Goal: Task Accomplishment & Management: Manage account settings

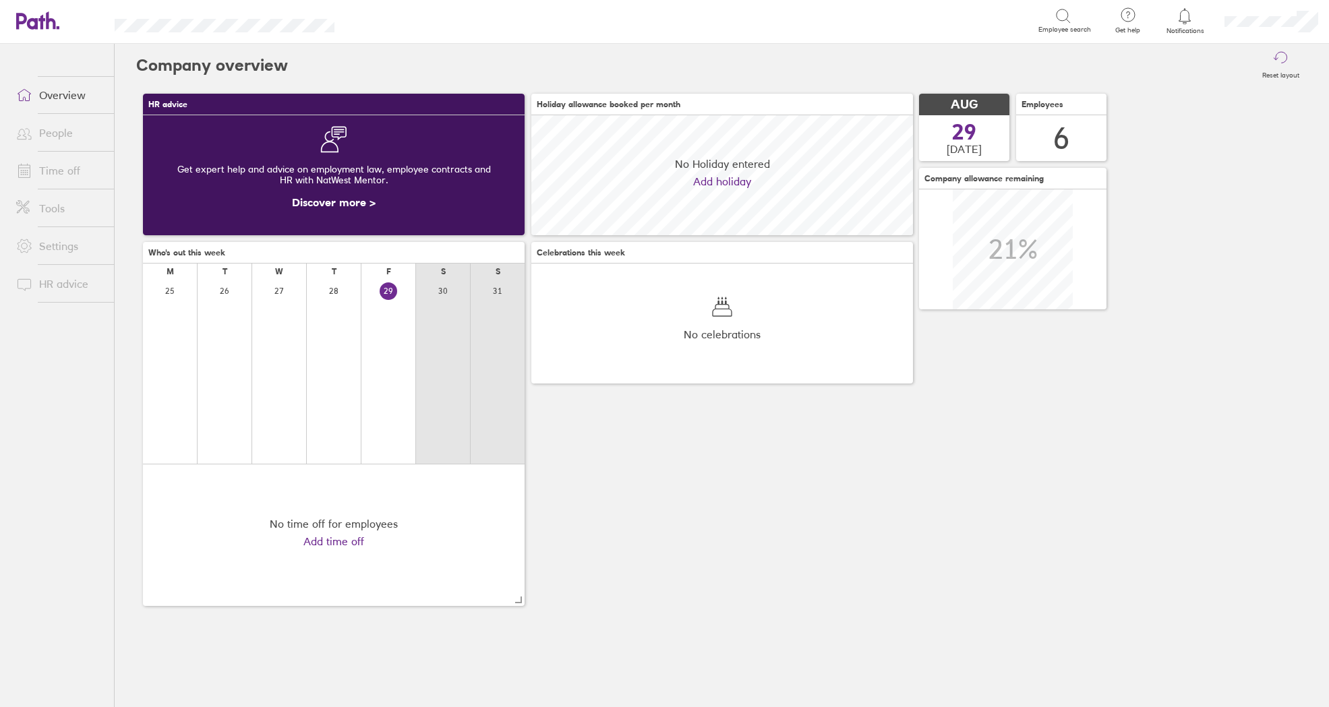
scroll to position [120, 382]
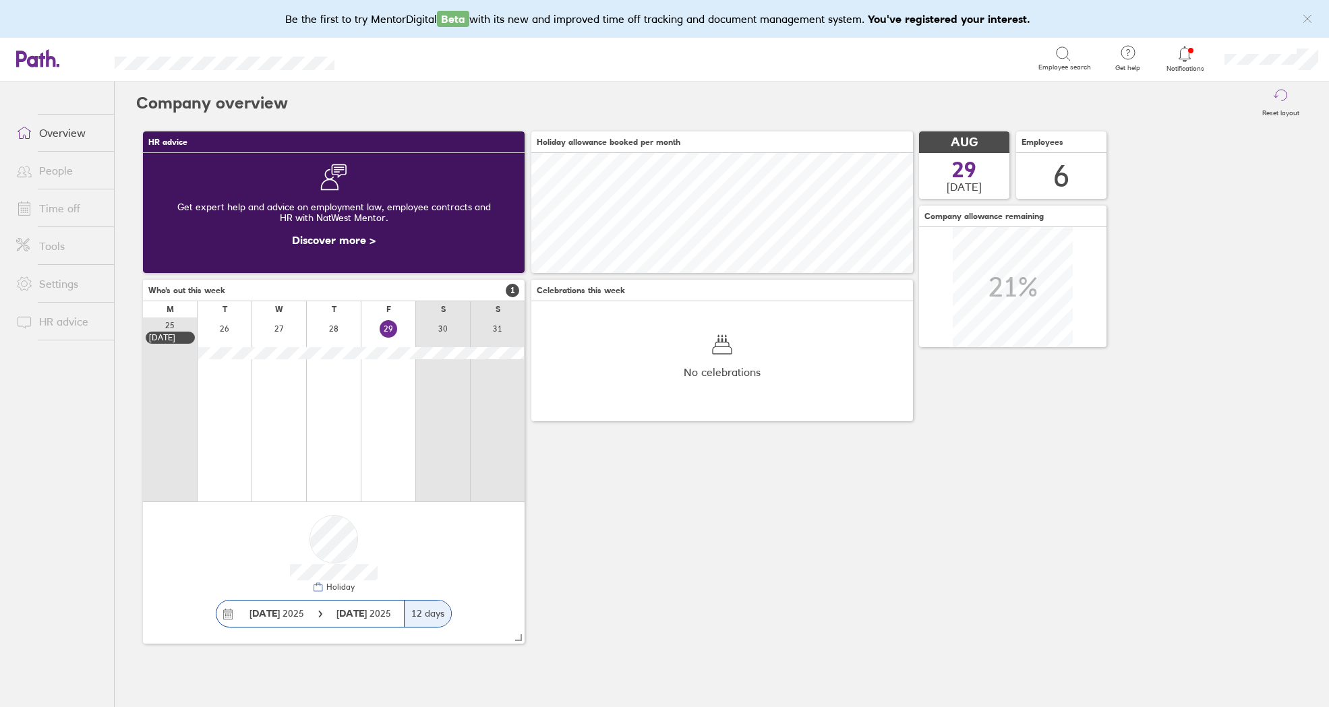
click at [40, 172] on link "People" at bounding box center [59, 170] width 109 height 27
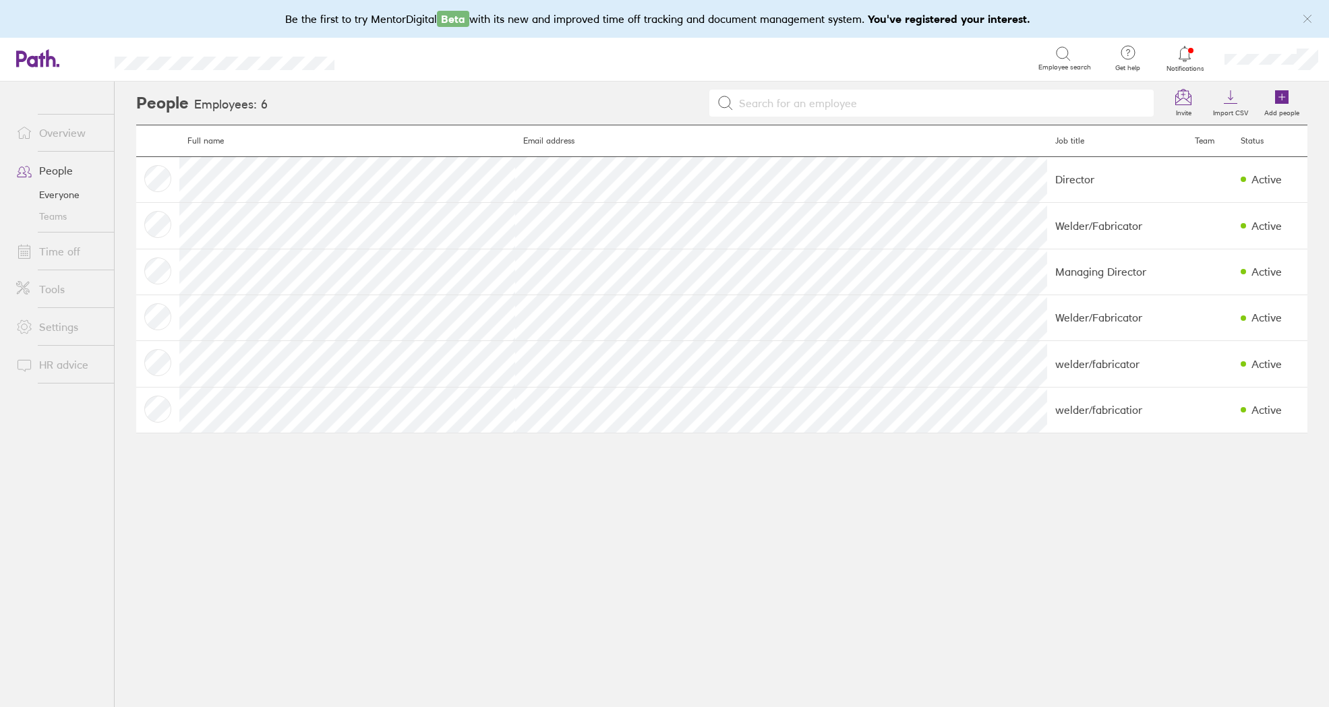
click at [63, 249] on link "Time off" at bounding box center [59, 251] width 109 height 27
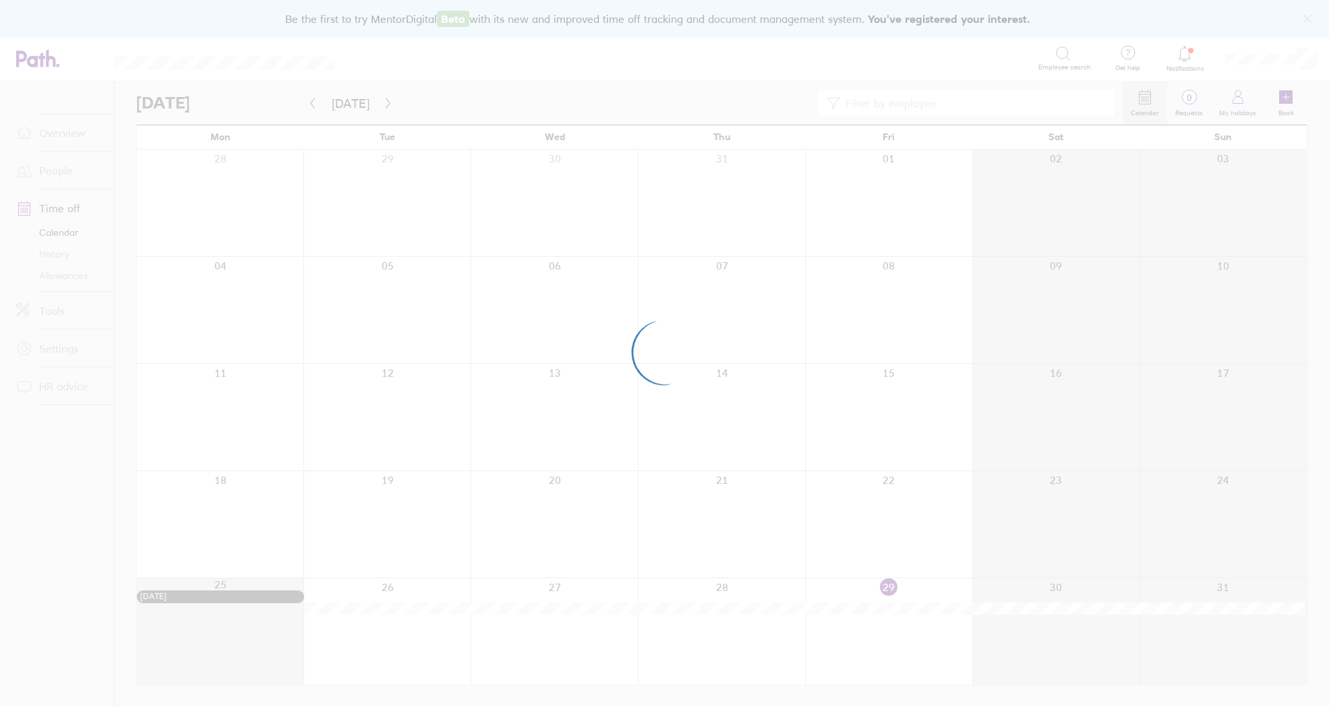
click at [67, 133] on div at bounding box center [664, 353] width 1329 height 707
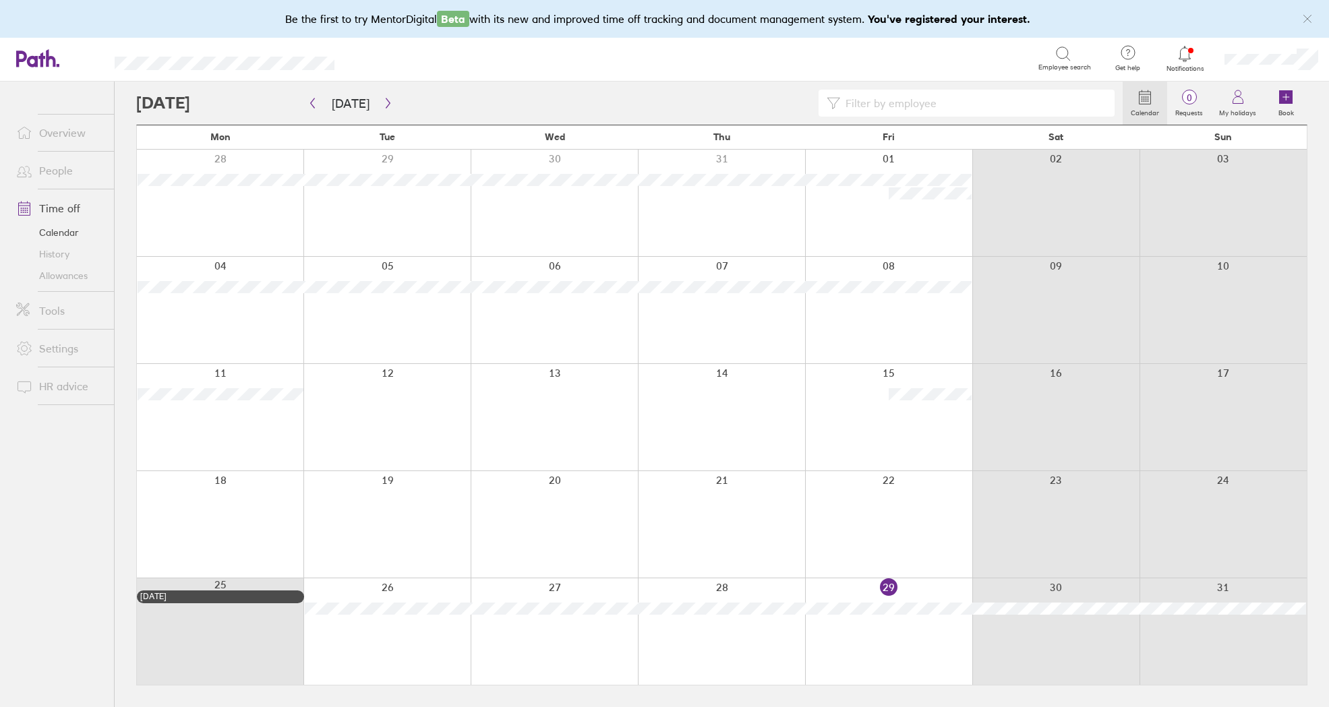
click at [57, 134] on link "Overview" at bounding box center [59, 132] width 109 height 27
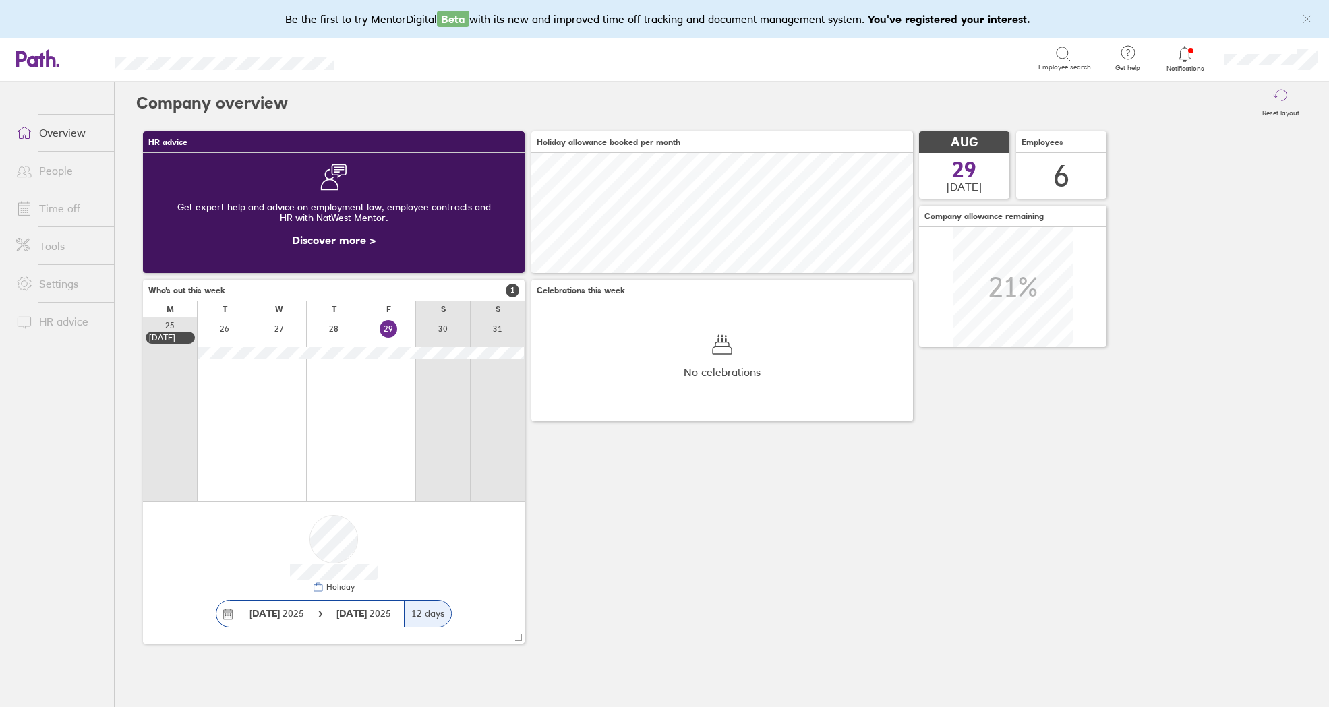
scroll to position [120, 382]
click at [57, 134] on link "Overview" at bounding box center [59, 132] width 109 height 27
click at [53, 214] on link "Time off" at bounding box center [59, 208] width 109 height 27
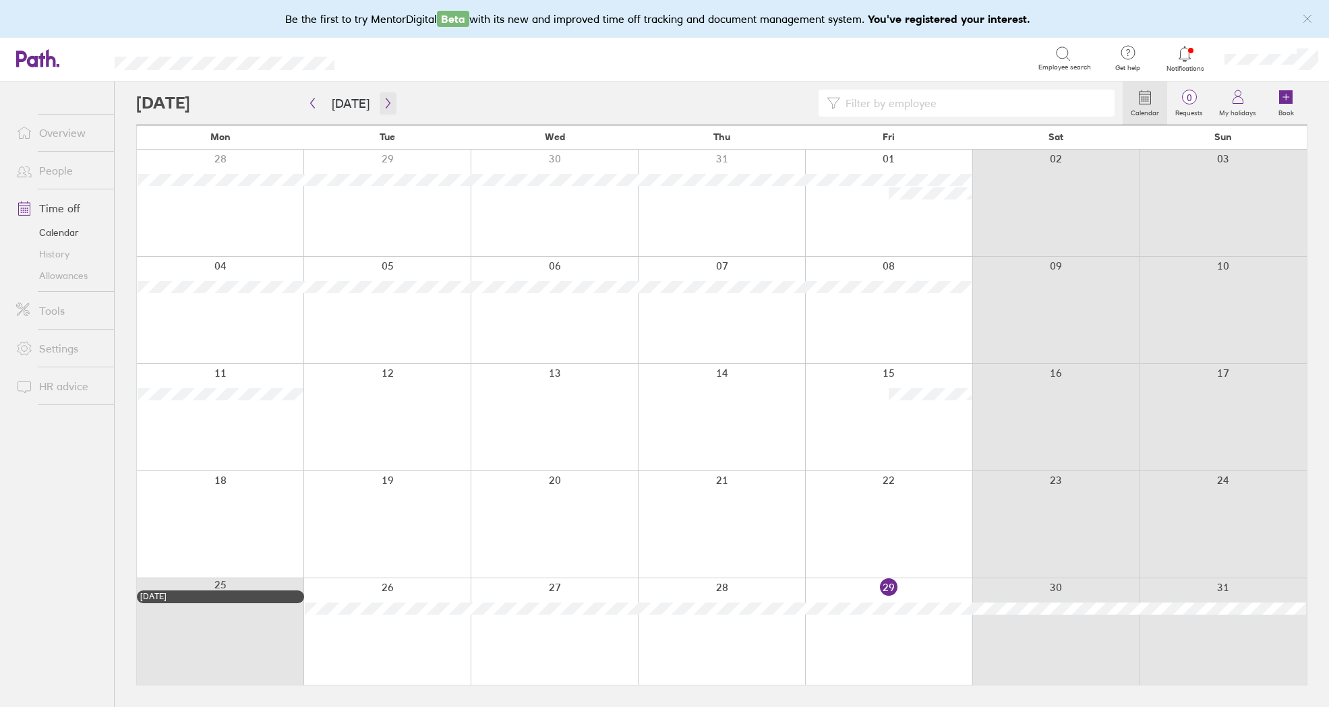
click at [383, 102] on icon "button" at bounding box center [388, 103] width 10 height 11
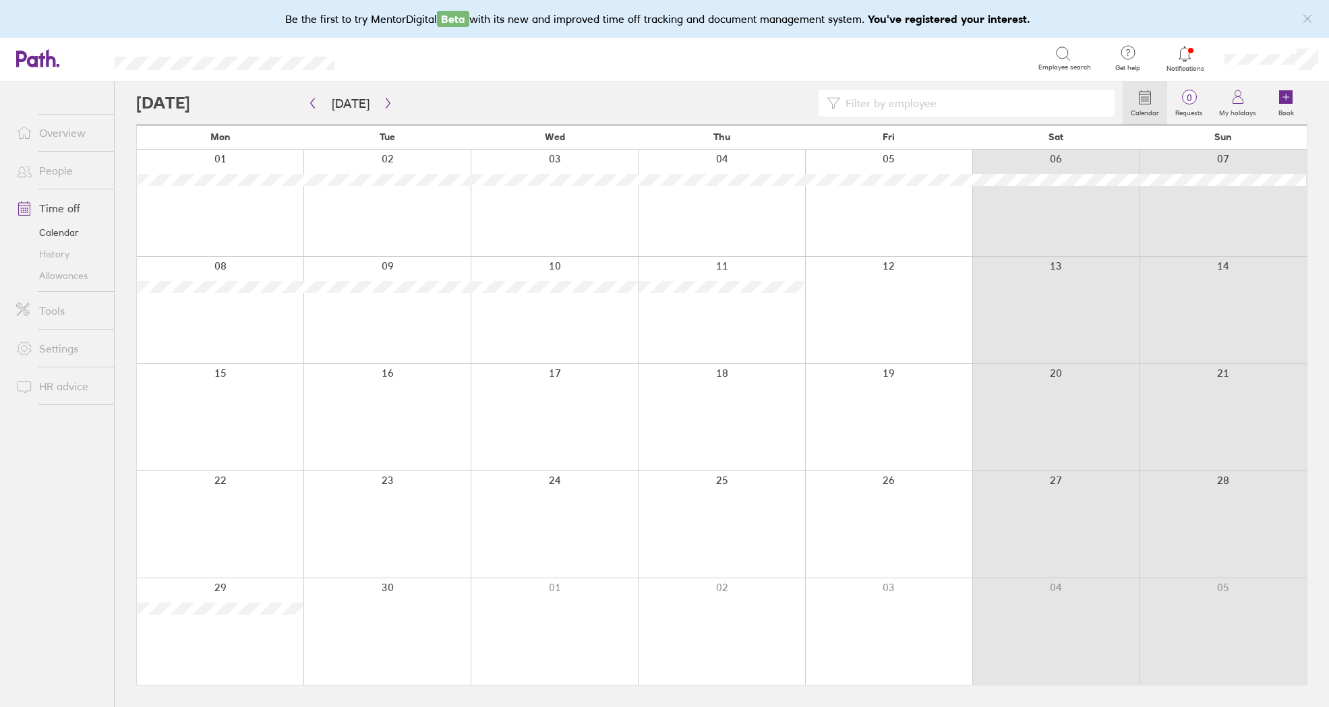
click at [388, 332] on div at bounding box center [386, 310] width 167 height 107
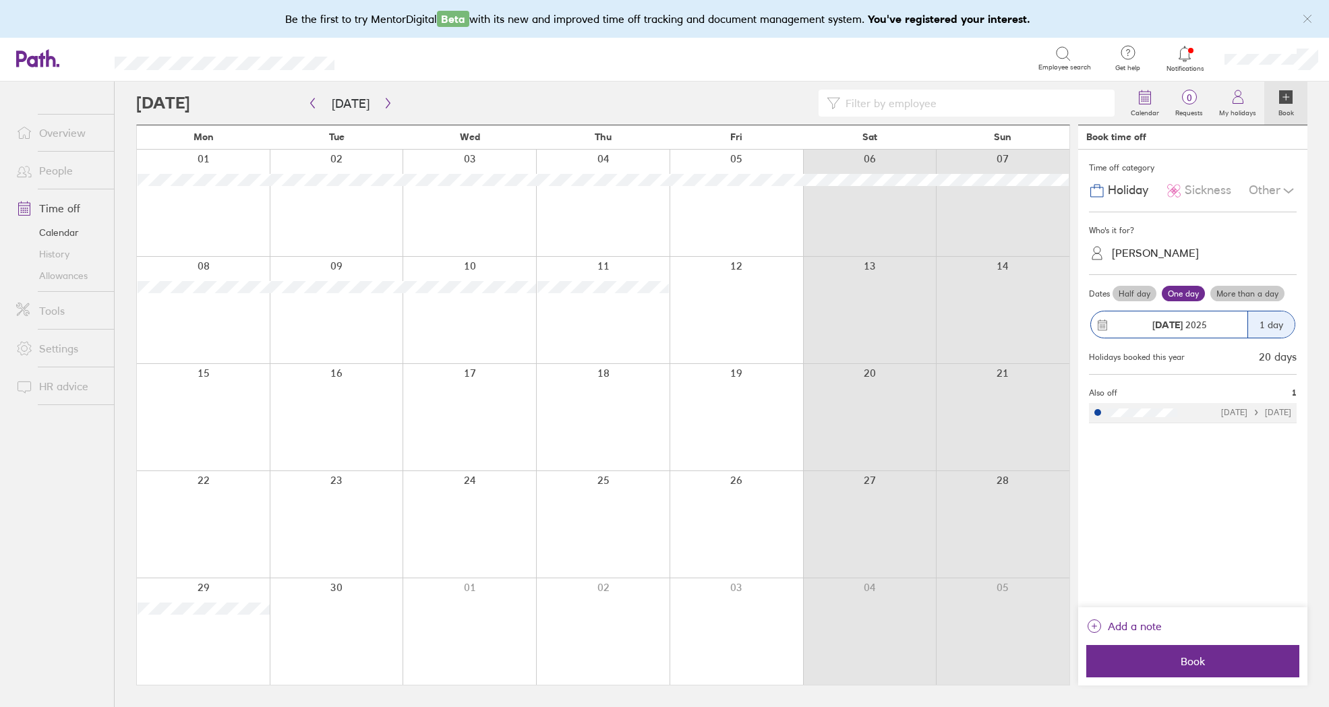
click at [1153, 255] on div "[PERSON_NAME]" at bounding box center [1155, 253] width 87 height 13
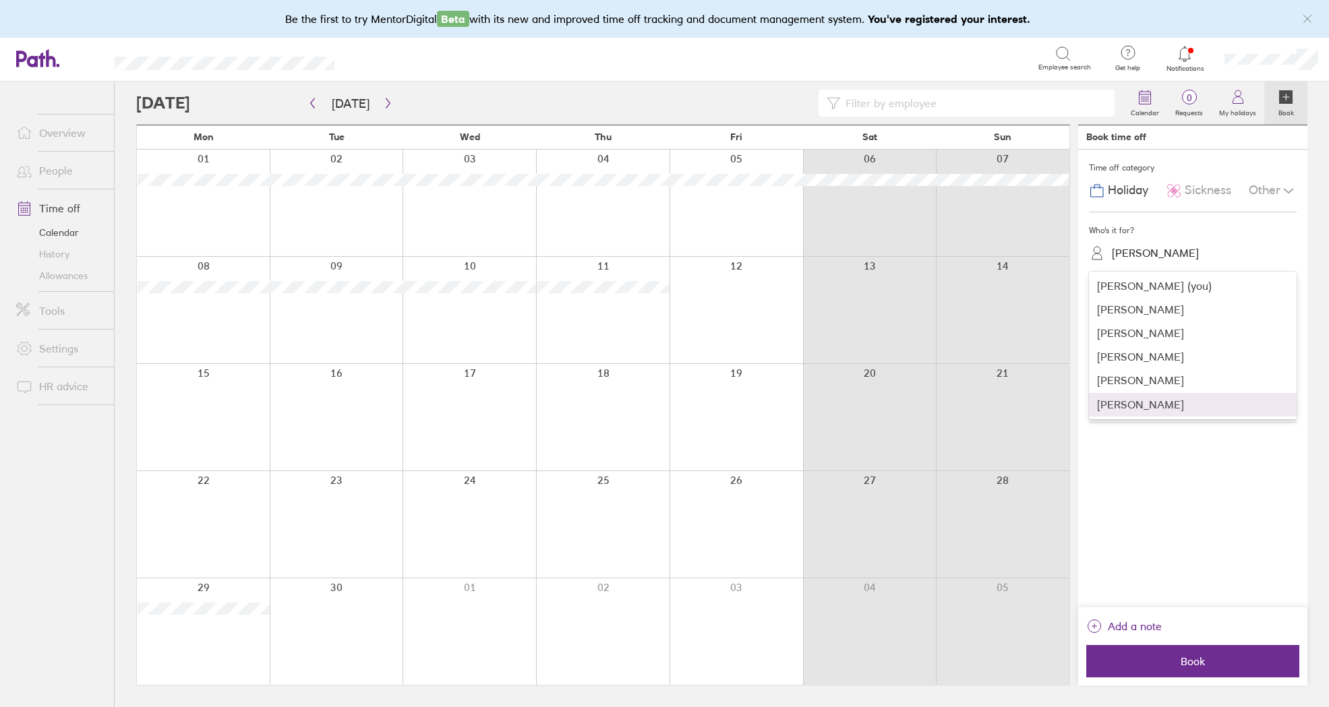
drag, startPoint x: 1127, startPoint y: 397, endPoint x: 1122, endPoint y: 380, distance: 18.3
click at [1127, 397] on div "[PERSON_NAME]" at bounding box center [1193, 405] width 208 height 24
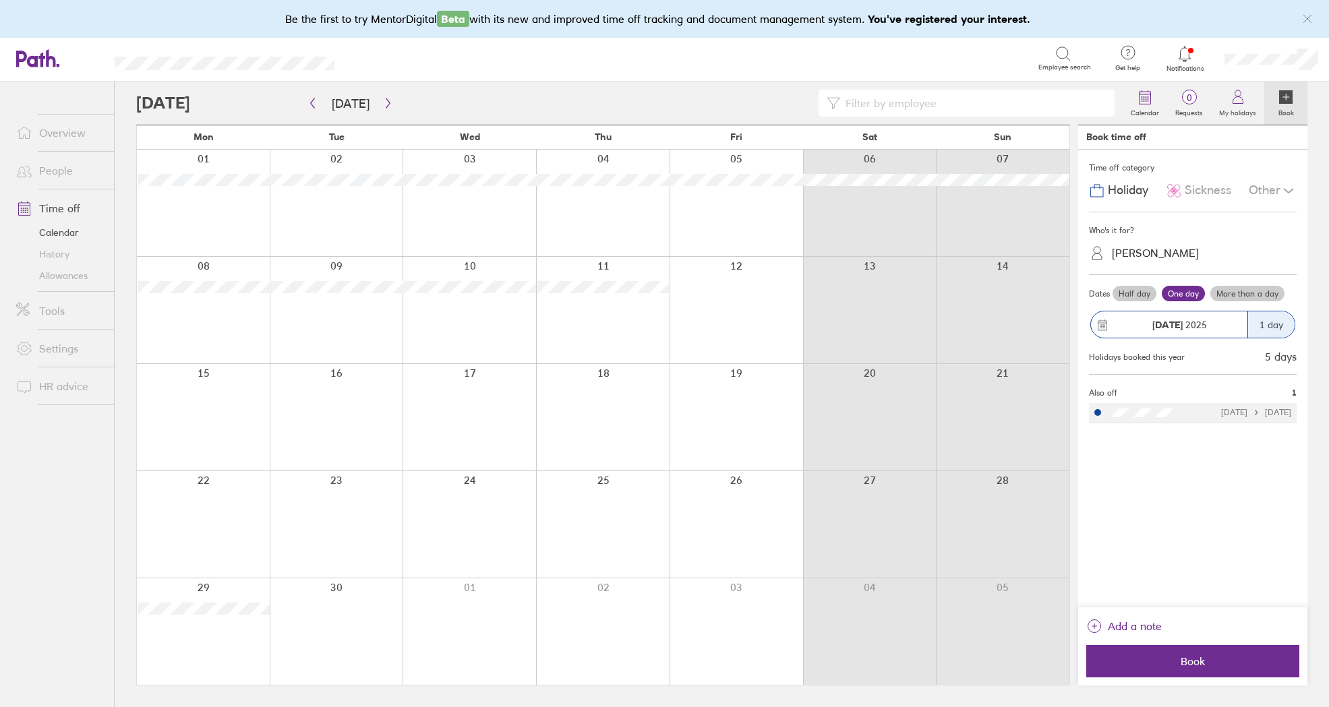
click at [1126, 290] on label "Half day" at bounding box center [1134, 294] width 44 height 16
click at [0, 0] on input "Half day" at bounding box center [0, 0] width 0 height 0
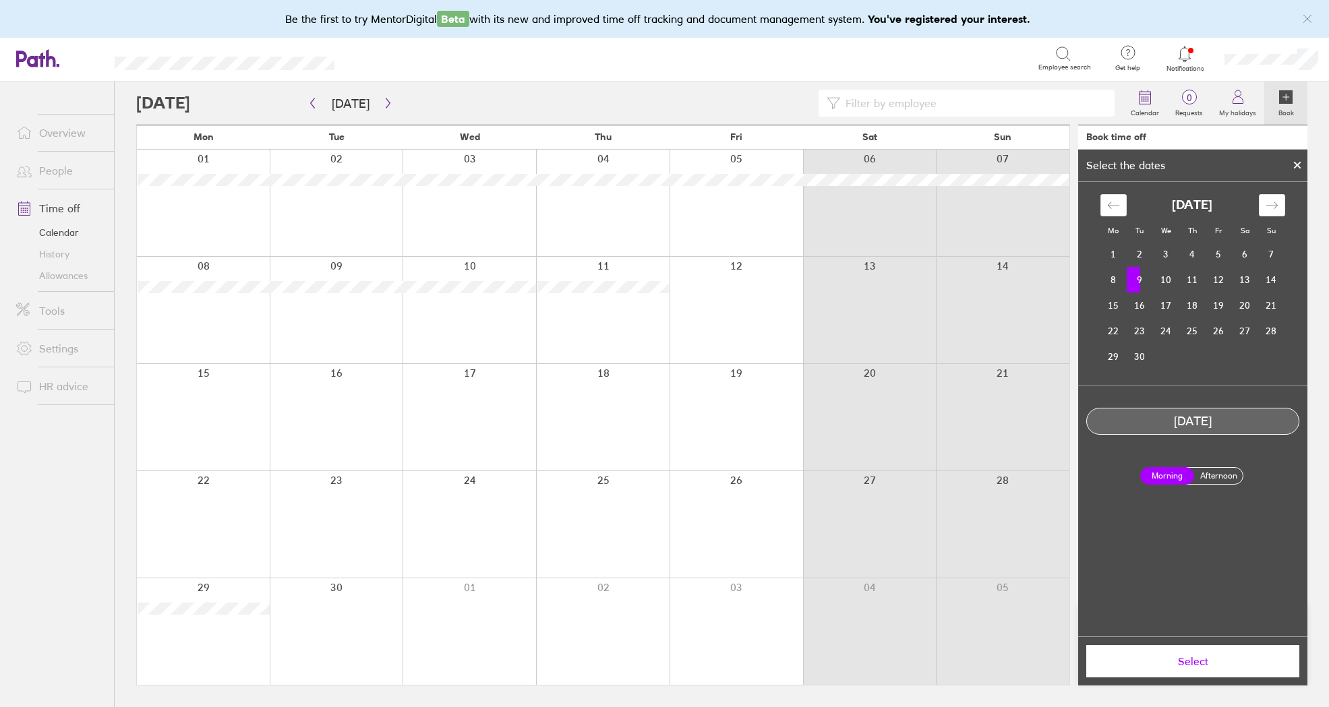
click at [1220, 477] on label "Afternoon" at bounding box center [1218, 476] width 54 height 16
click at [0, 0] on input "Afternoon" at bounding box center [0, 0] width 0 height 0
click at [1185, 661] on span "Select" at bounding box center [1192, 661] width 194 height 12
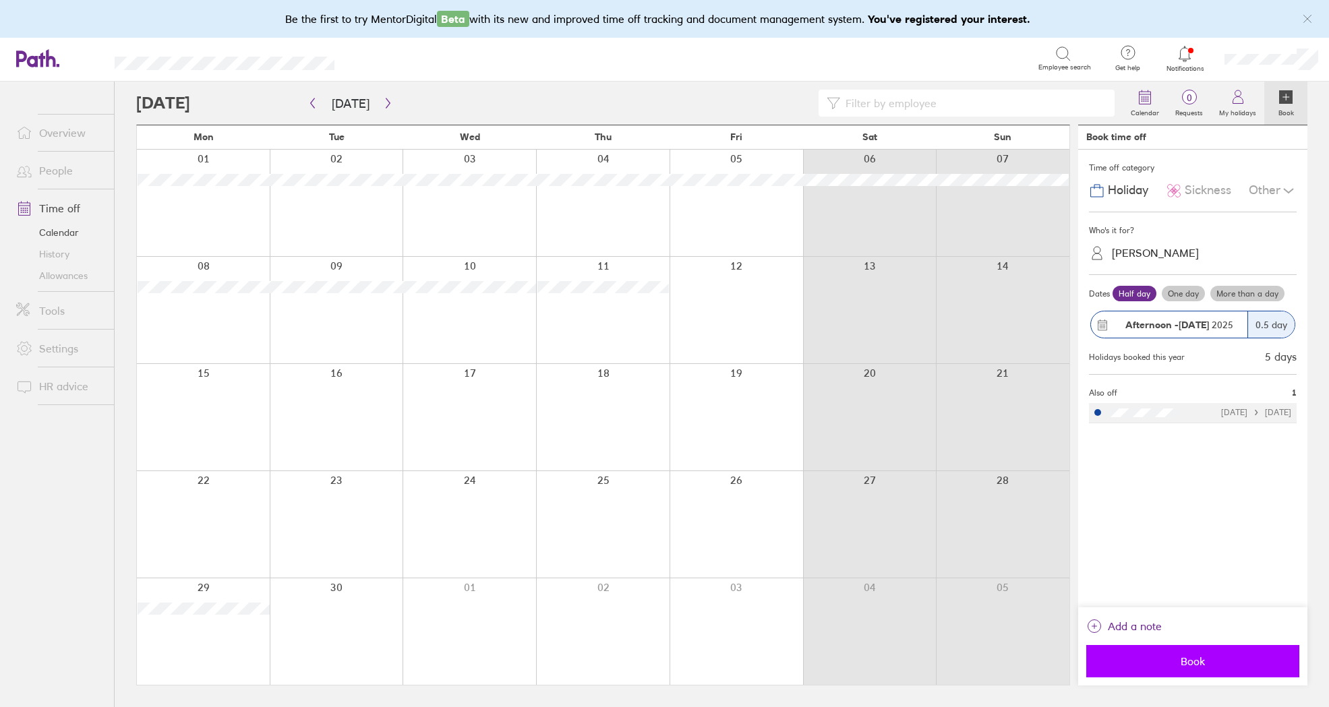
click at [1195, 665] on span "Book" at bounding box center [1192, 661] width 194 height 12
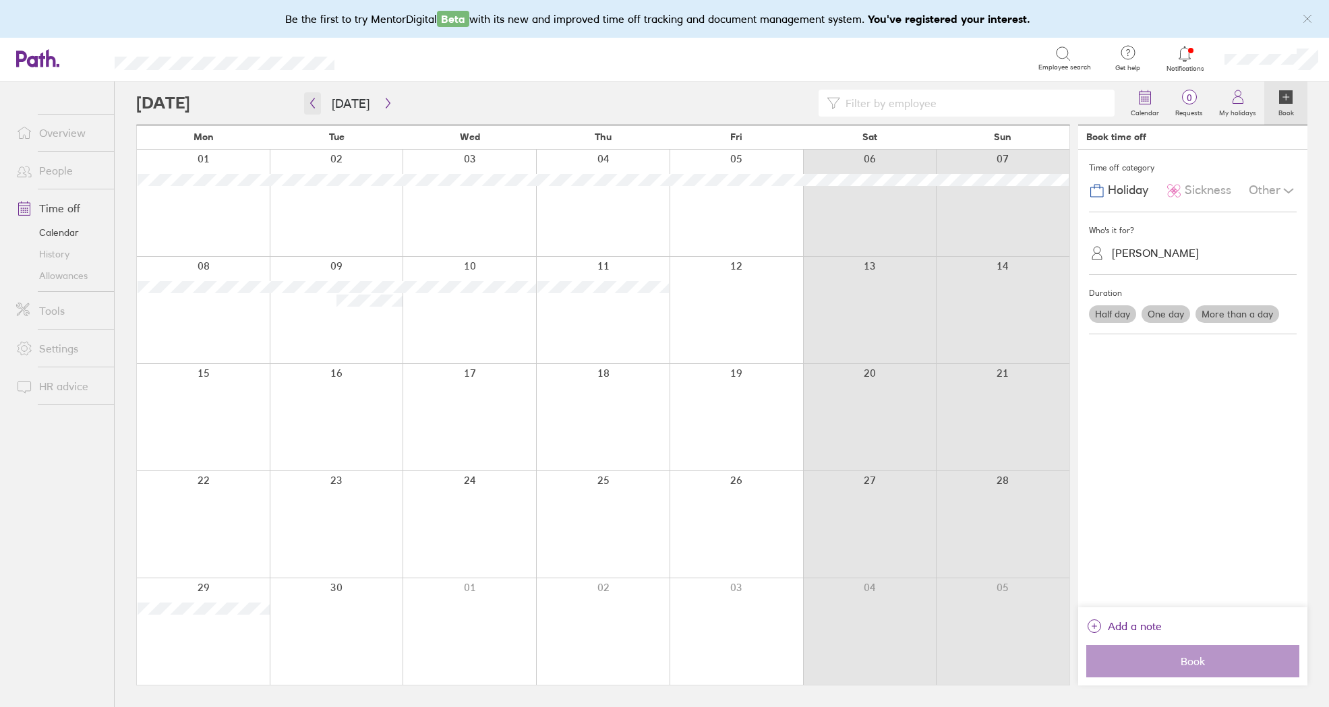
click at [313, 104] on icon "button" at bounding box center [312, 103] width 10 height 11
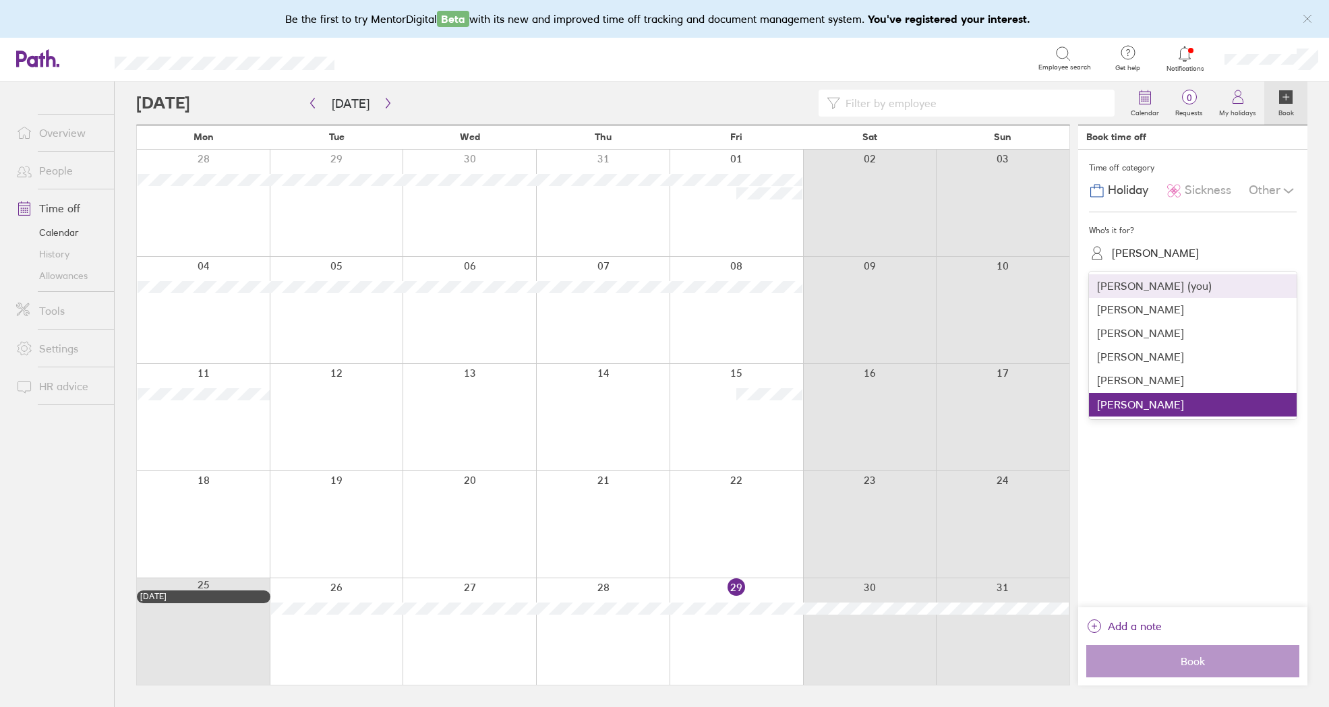
click at [1151, 253] on div "[PERSON_NAME]" at bounding box center [1155, 253] width 87 height 13
click at [1158, 302] on div "[PERSON_NAME]" at bounding box center [1193, 310] width 208 height 24
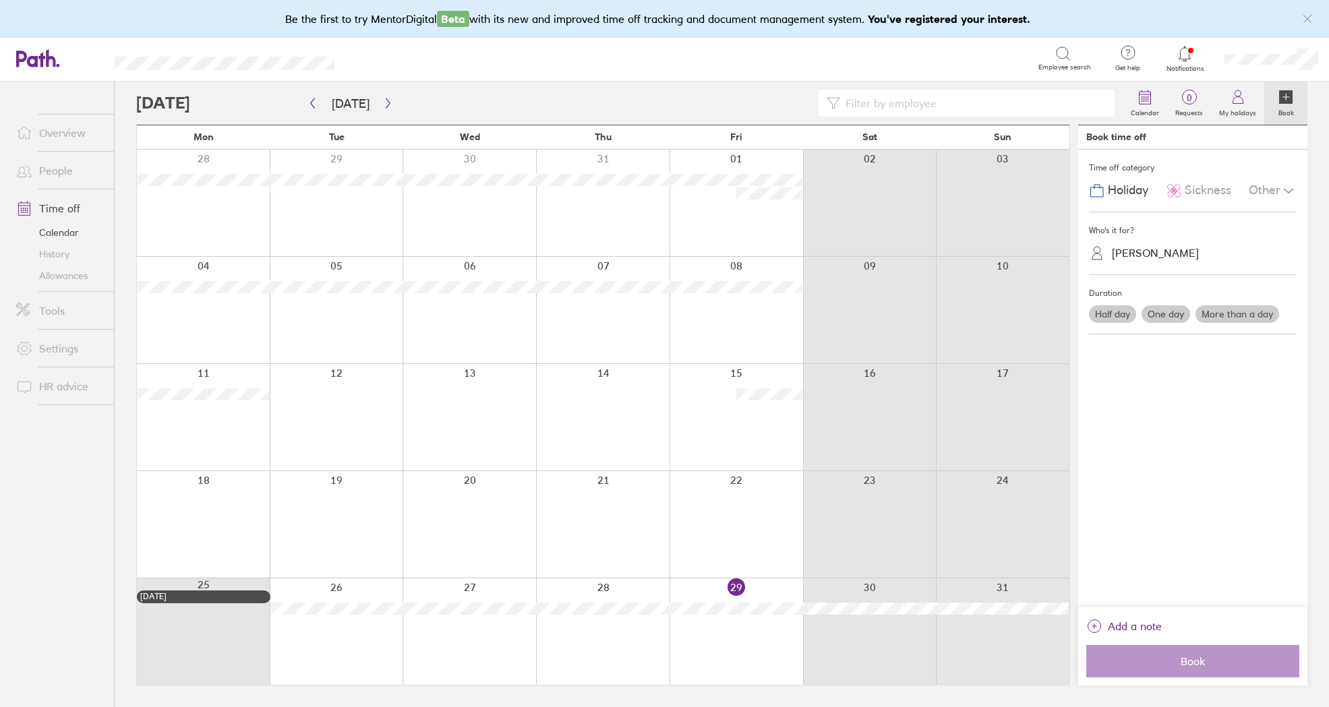
click at [1176, 303] on div "Half day One day More than a day" at bounding box center [1192, 314] width 213 height 23
click at [1174, 307] on label "One day" at bounding box center [1165, 314] width 49 height 18
click at [0, 0] on input "One day" at bounding box center [0, 0] width 0 height 0
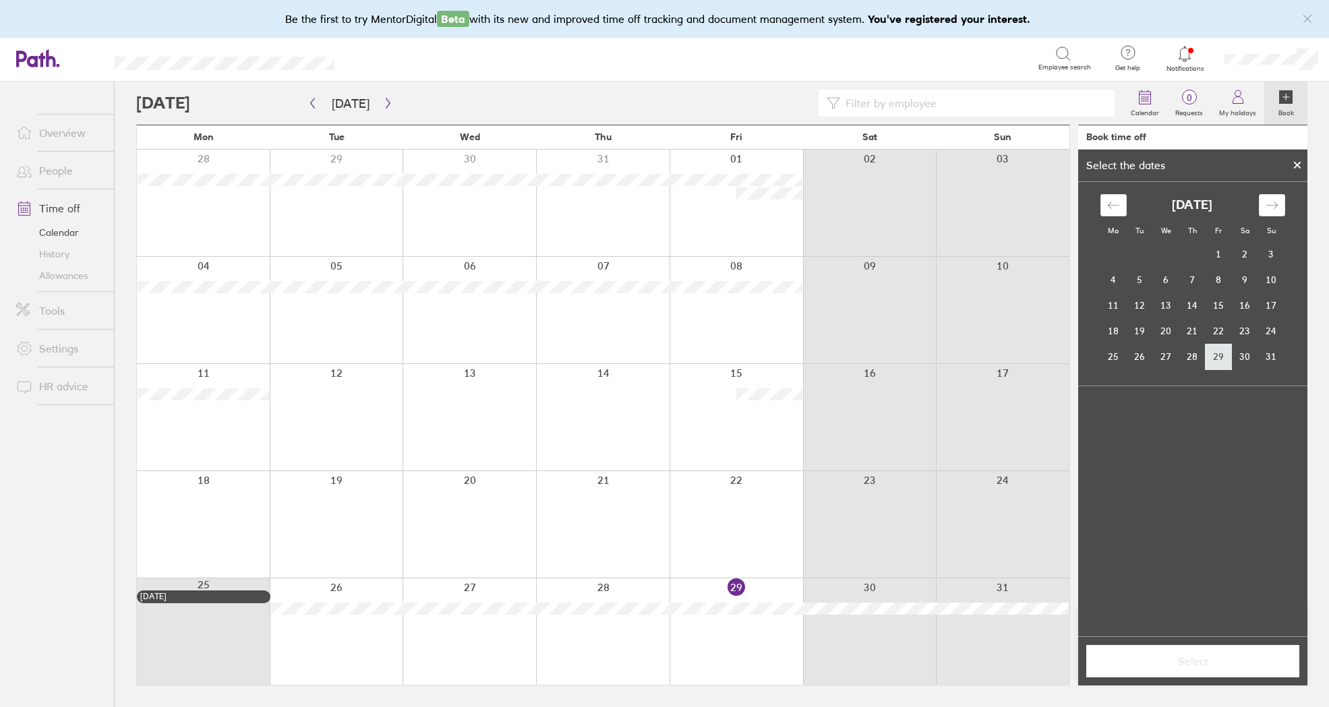
click at [1222, 359] on td "29" at bounding box center [1218, 357] width 26 height 26
click at [1178, 669] on button "Select" at bounding box center [1192, 661] width 213 height 32
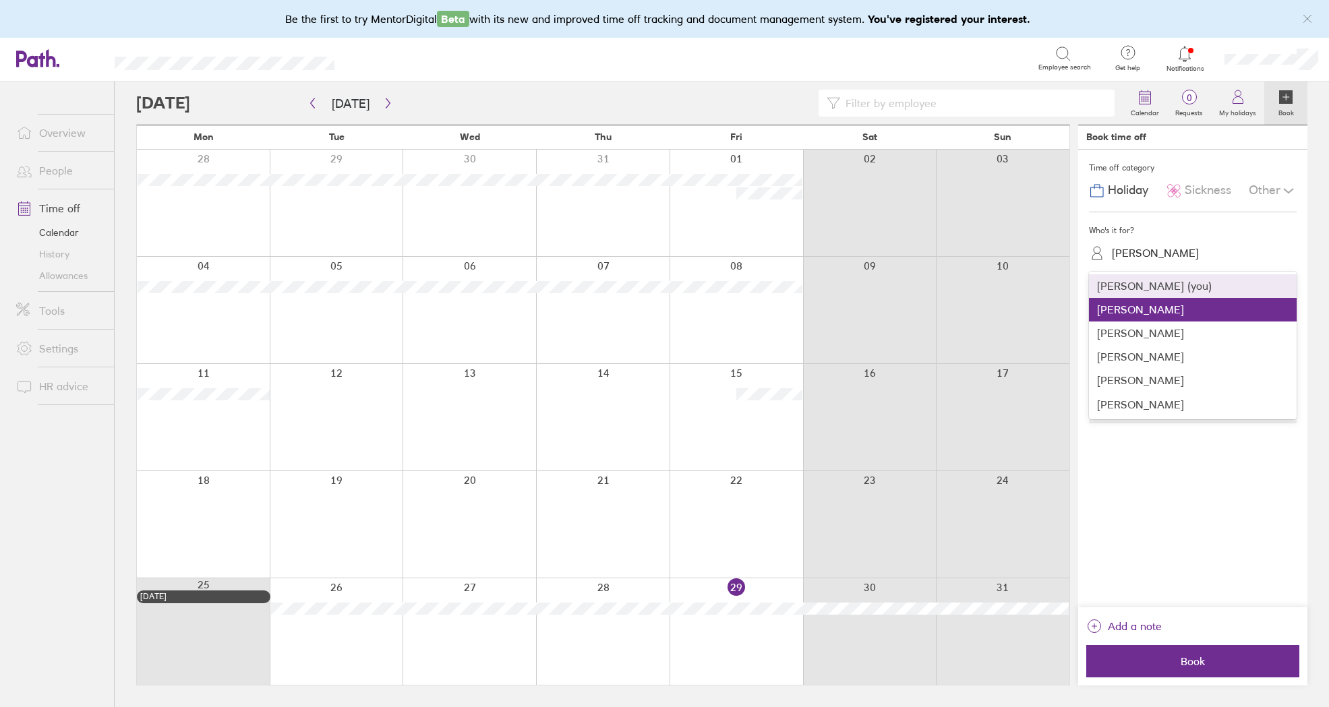
click at [1170, 260] on div "[PERSON_NAME]" at bounding box center [1200, 253] width 191 height 21
click at [1164, 378] on div "[PERSON_NAME]" at bounding box center [1193, 381] width 208 height 24
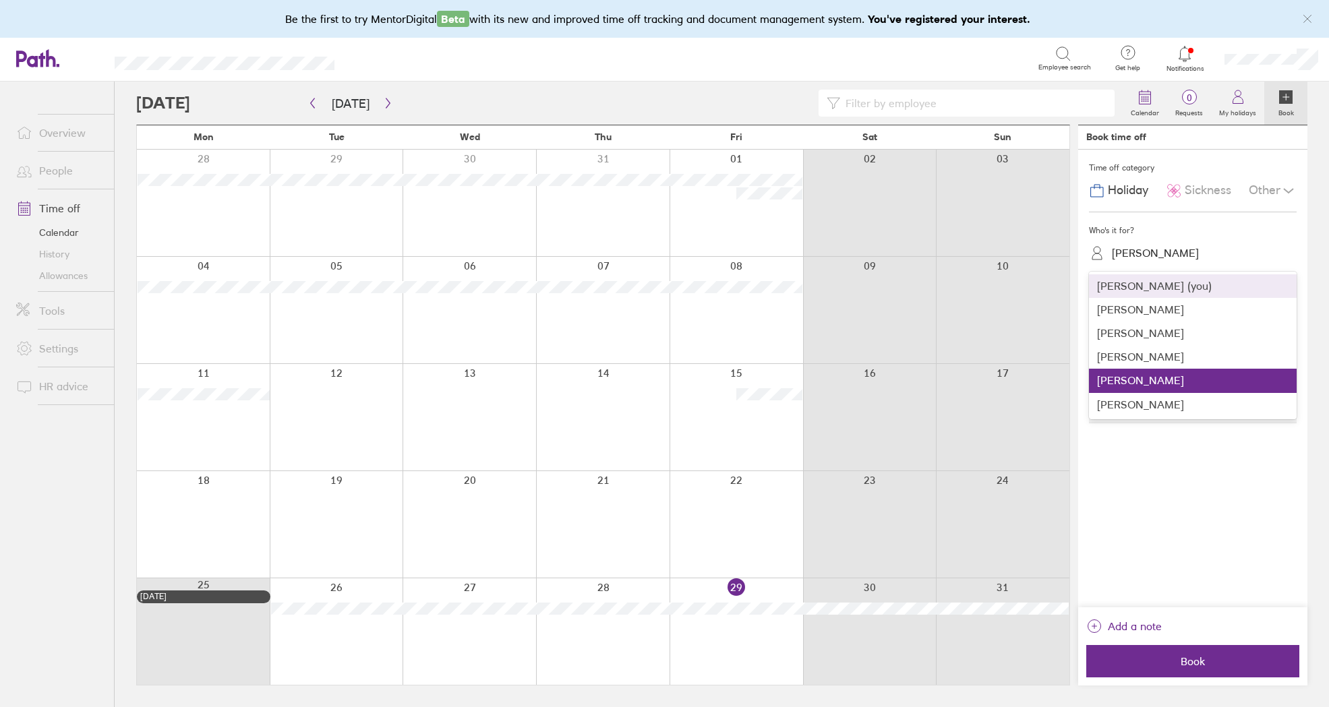
click at [1136, 251] on div "[PERSON_NAME]" at bounding box center [1155, 253] width 87 height 13
click at [1145, 309] on div "[PERSON_NAME]" at bounding box center [1193, 310] width 208 height 24
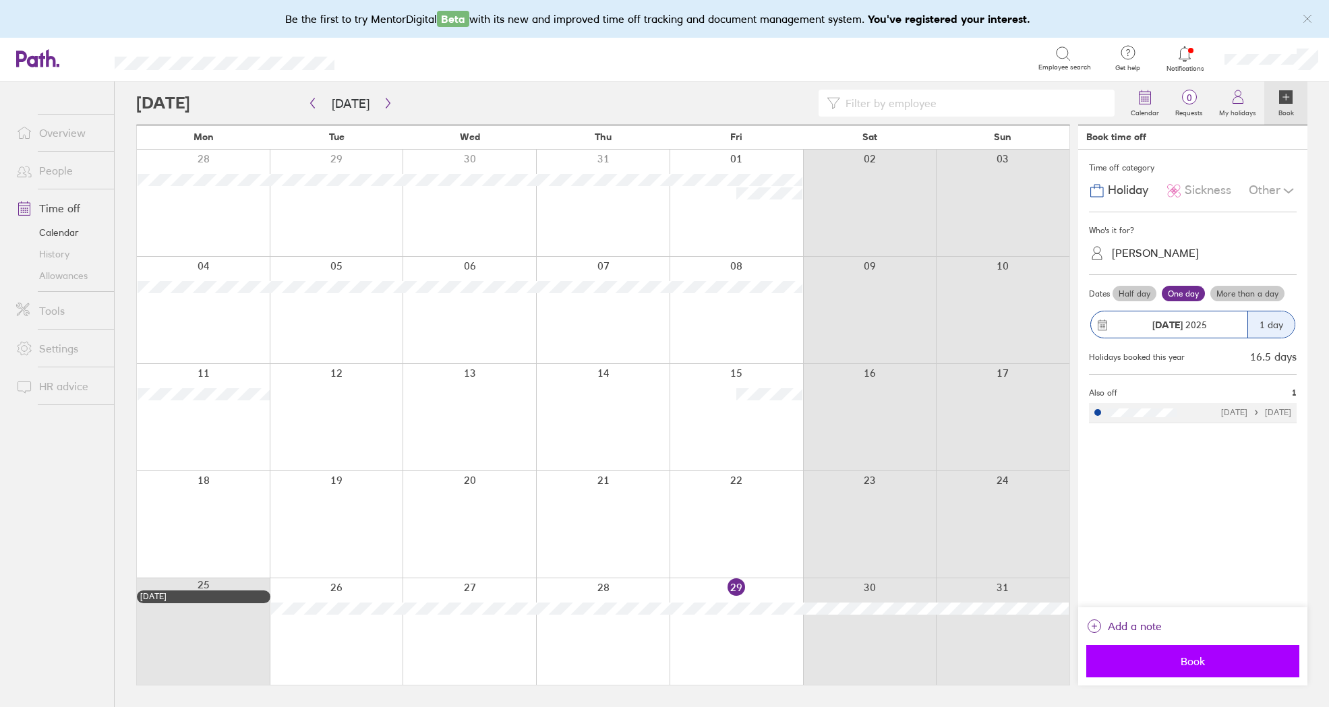
click at [1205, 662] on span "Book" at bounding box center [1192, 661] width 194 height 12
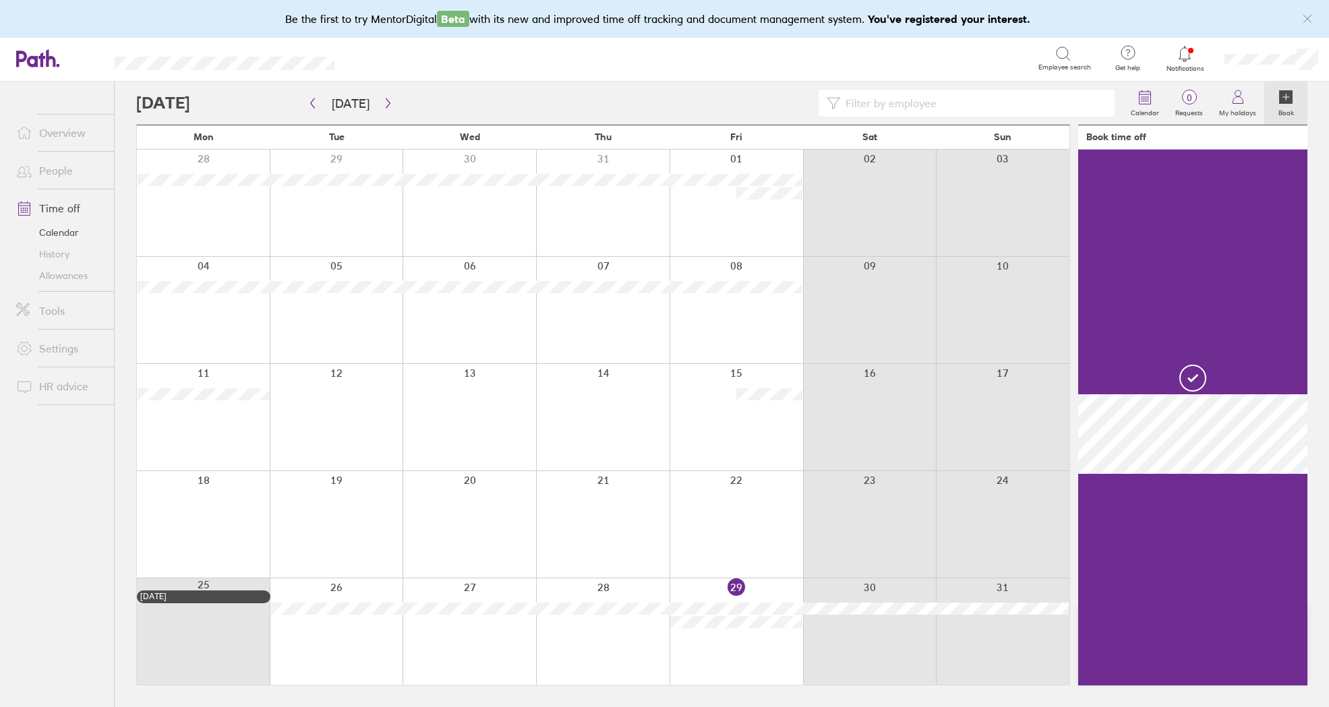
click at [625, 634] on div at bounding box center [602, 631] width 133 height 107
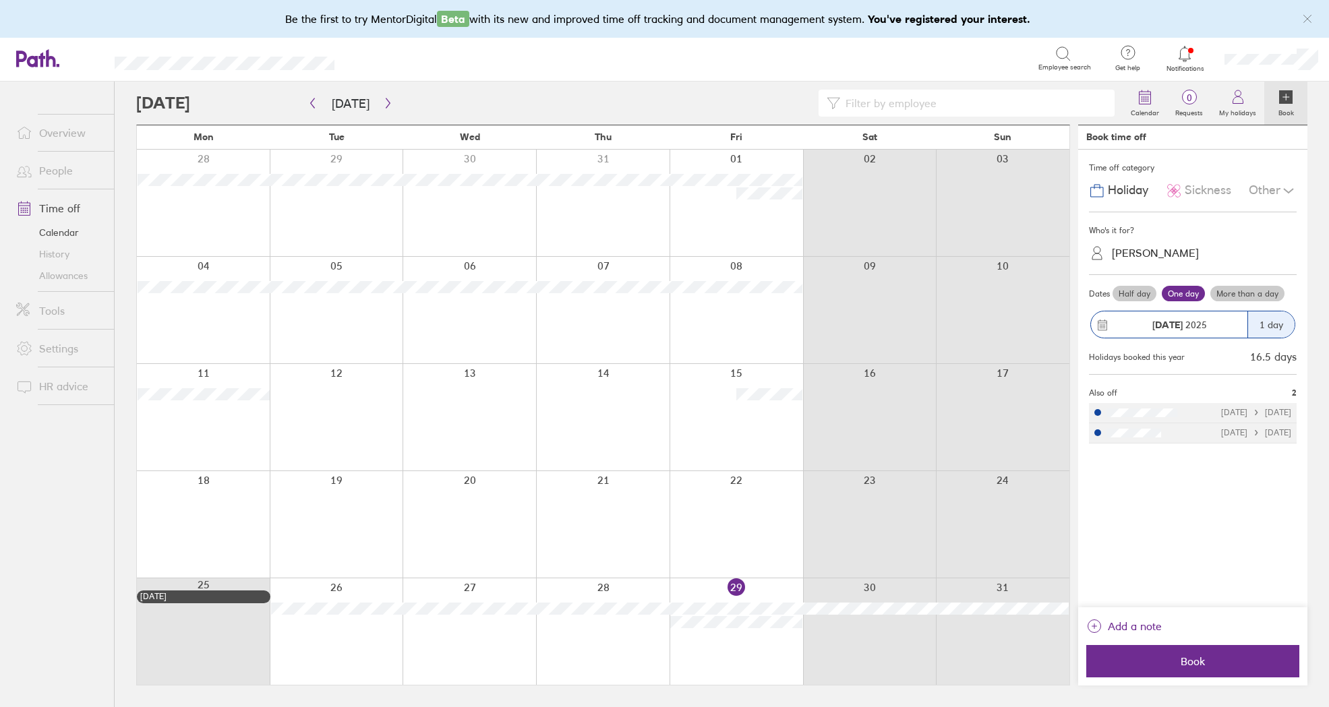
click at [1132, 292] on label "Half day" at bounding box center [1134, 294] width 44 height 16
click at [0, 0] on input "Half day" at bounding box center [0, 0] width 0 height 0
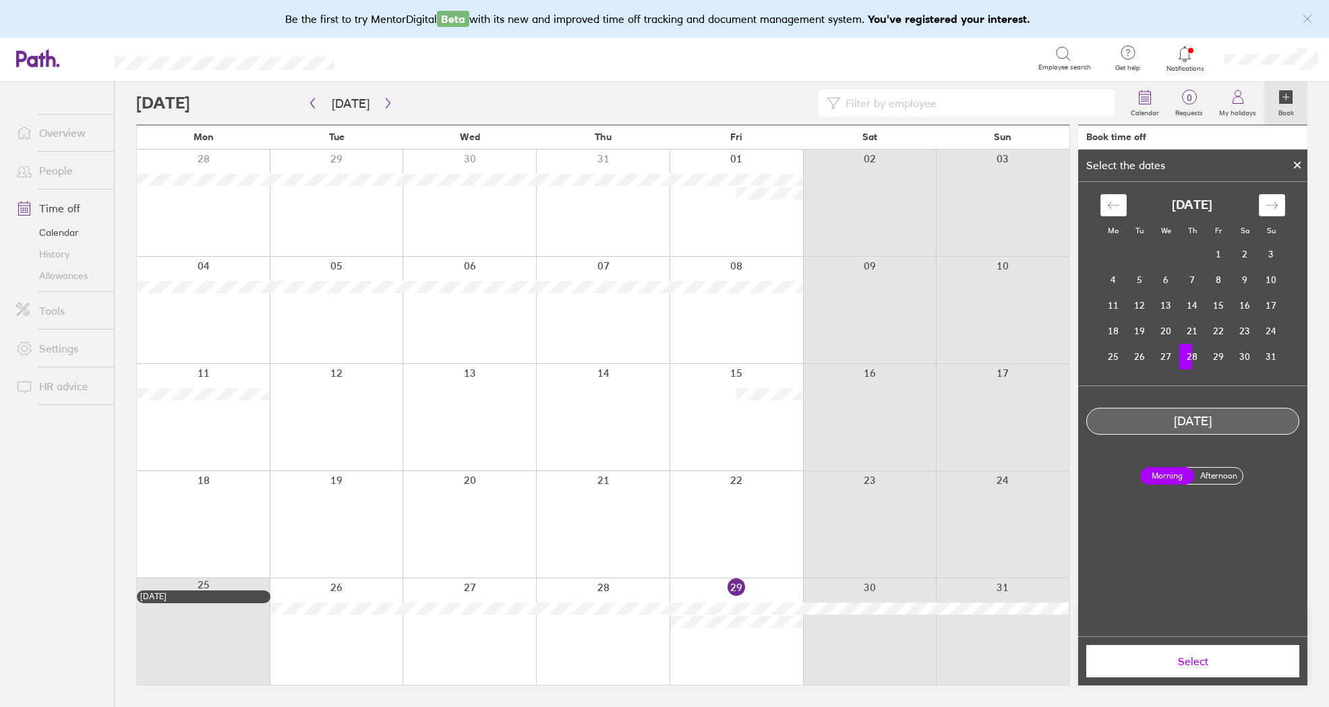
click at [1183, 659] on span "Select" at bounding box center [1192, 661] width 194 height 12
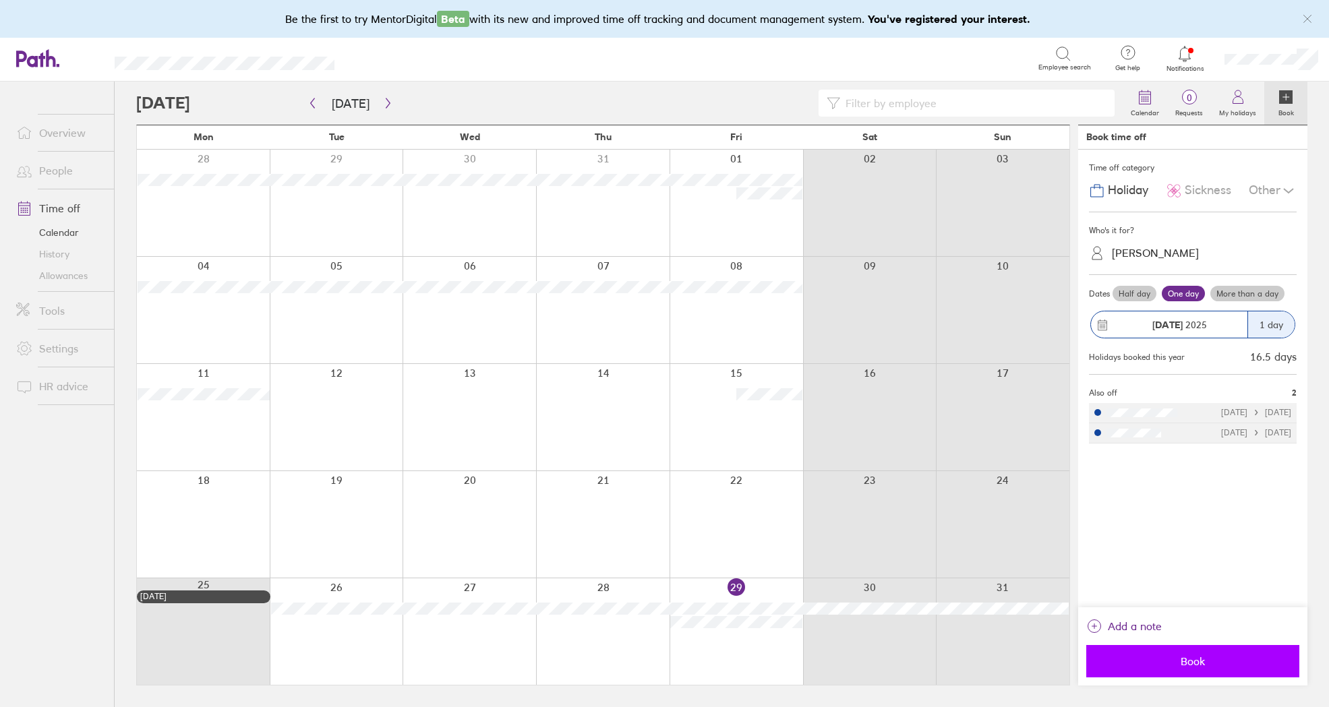
click at [1189, 659] on span "Book" at bounding box center [1192, 661] width 194 height 12
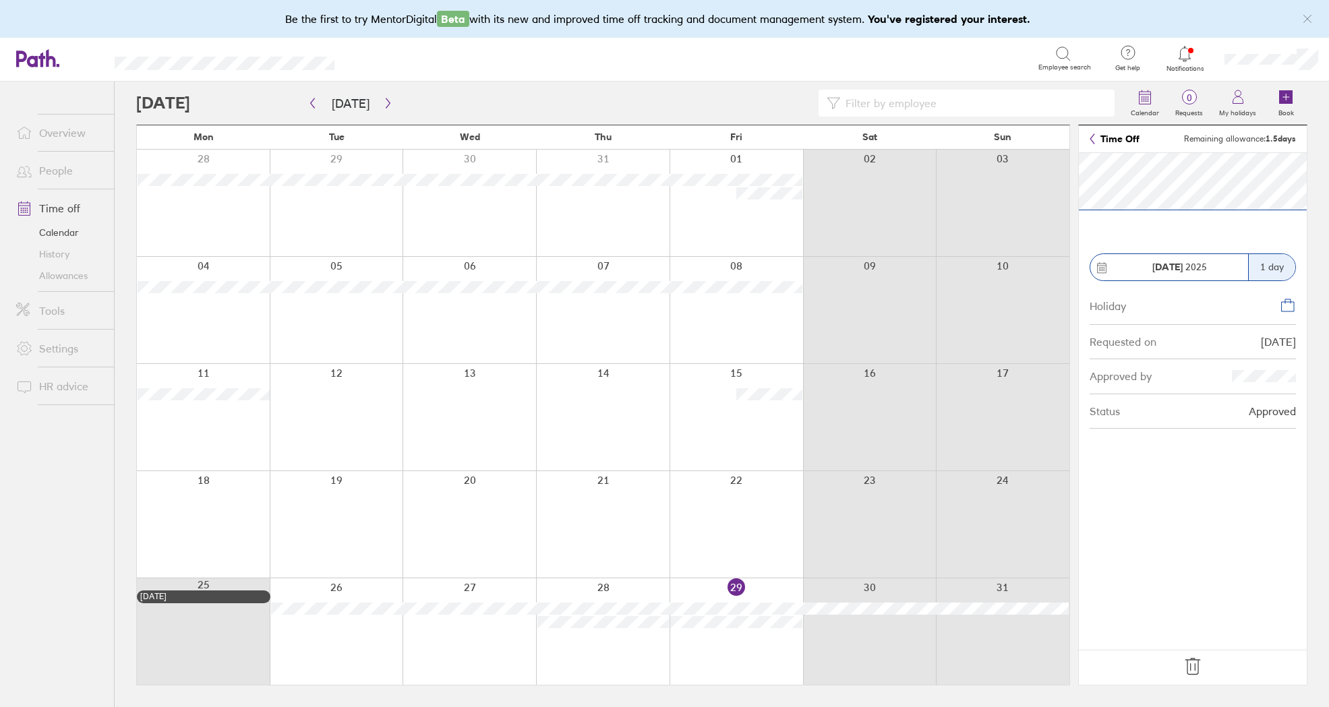
click at [1194, 664] on icon at bounding box center [1192, 667] width 14 height 16
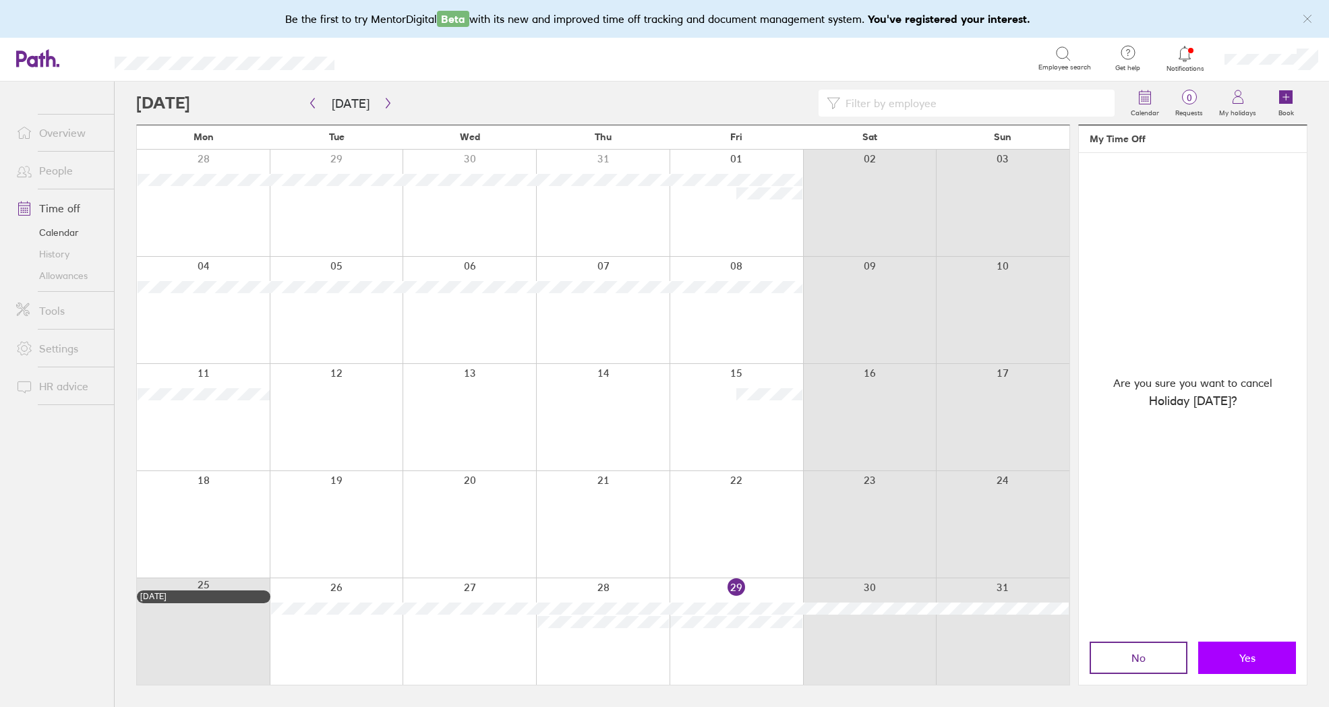
click at [1246, 652] on span "Yes" at bounding box center [1247, 658] width 16 height 12
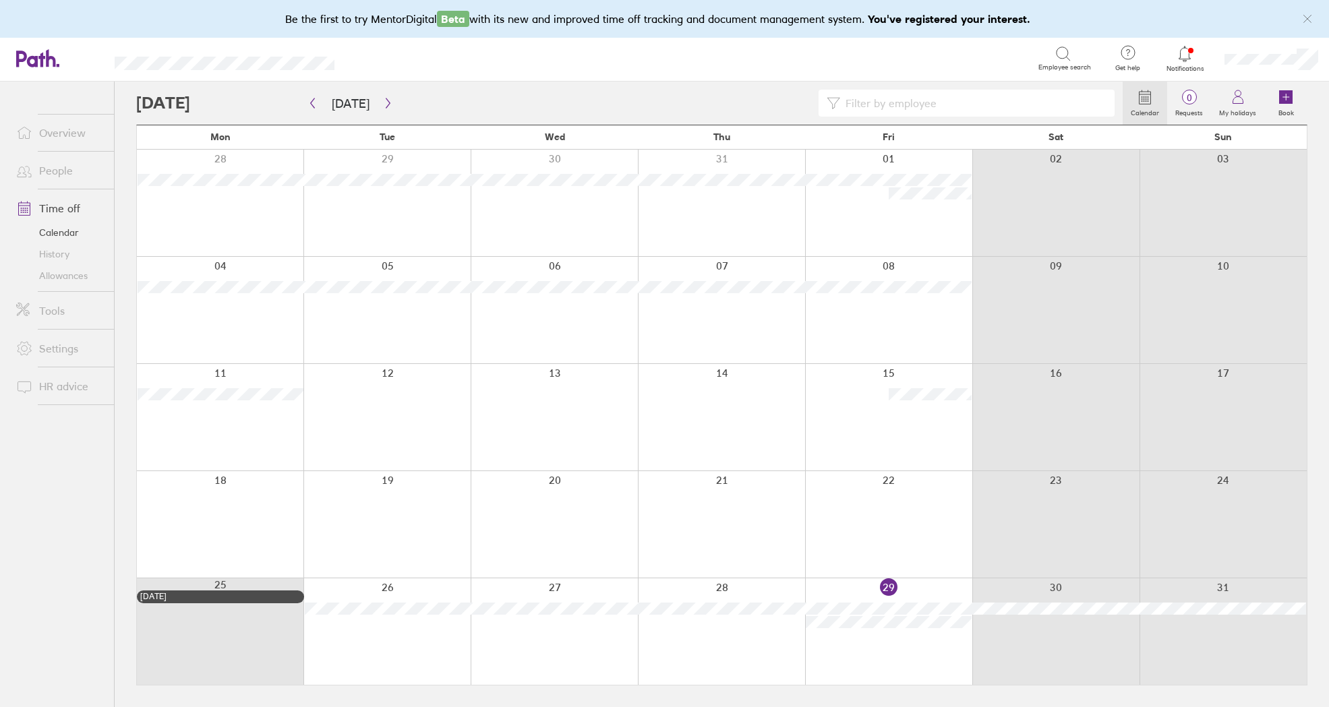
click at [720, 634] on div at bounding box center [721, 631] width 167 height 107
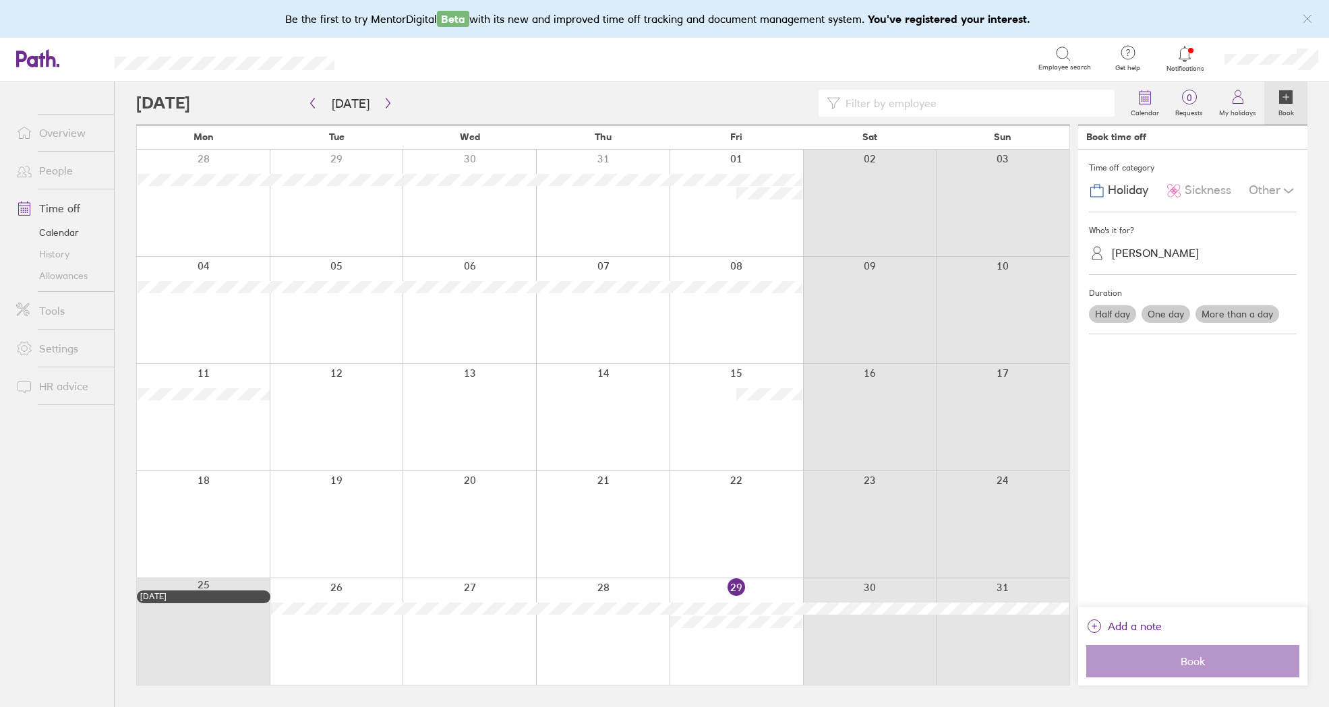
click at [1112, 308] on label "Half day" at bounding box center [1112, 314] width 47 height 18
click at [0, 0] on input "Half day" at bounding box center [0, 0] width 0 height 0
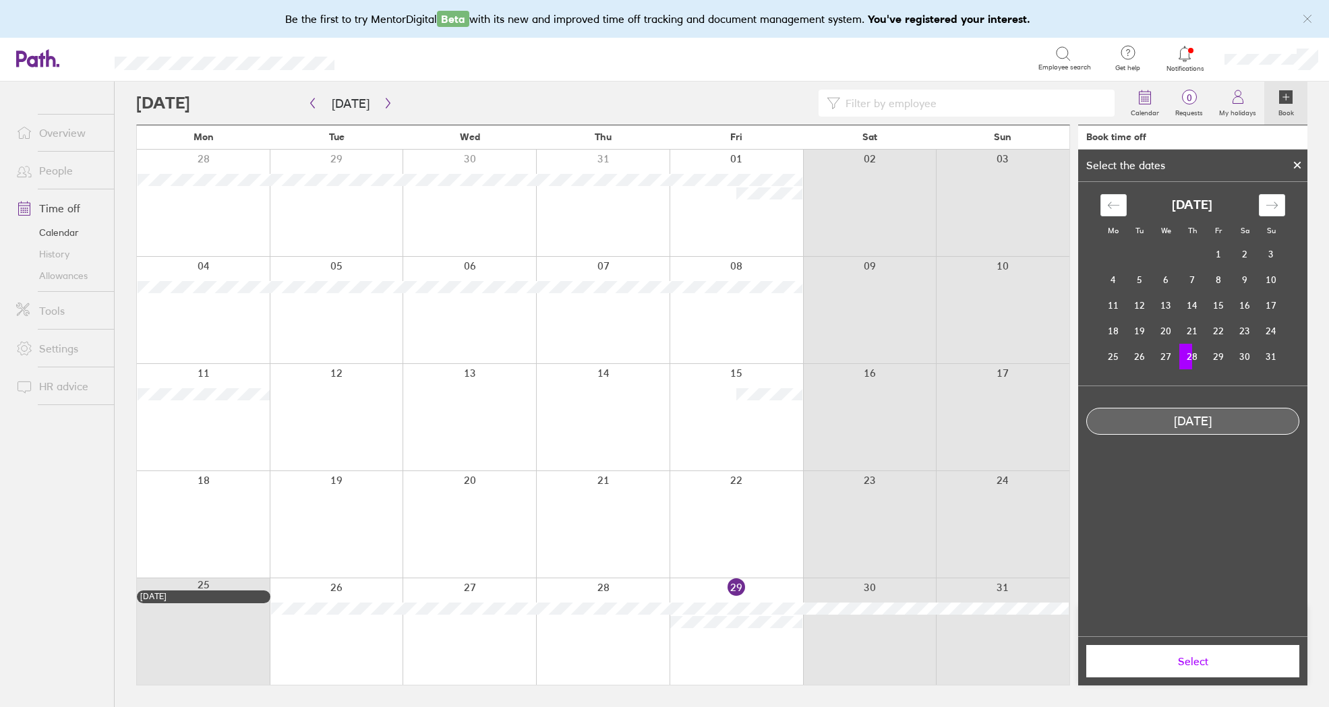
drag, startPoint x: 1195, startPoint y: 655, endPoint x: 1187, endPoint y: 593, distance: 62.5
click at [1195, 655] on span "Select" at bounding box center [1192, 661] width 194 height 12
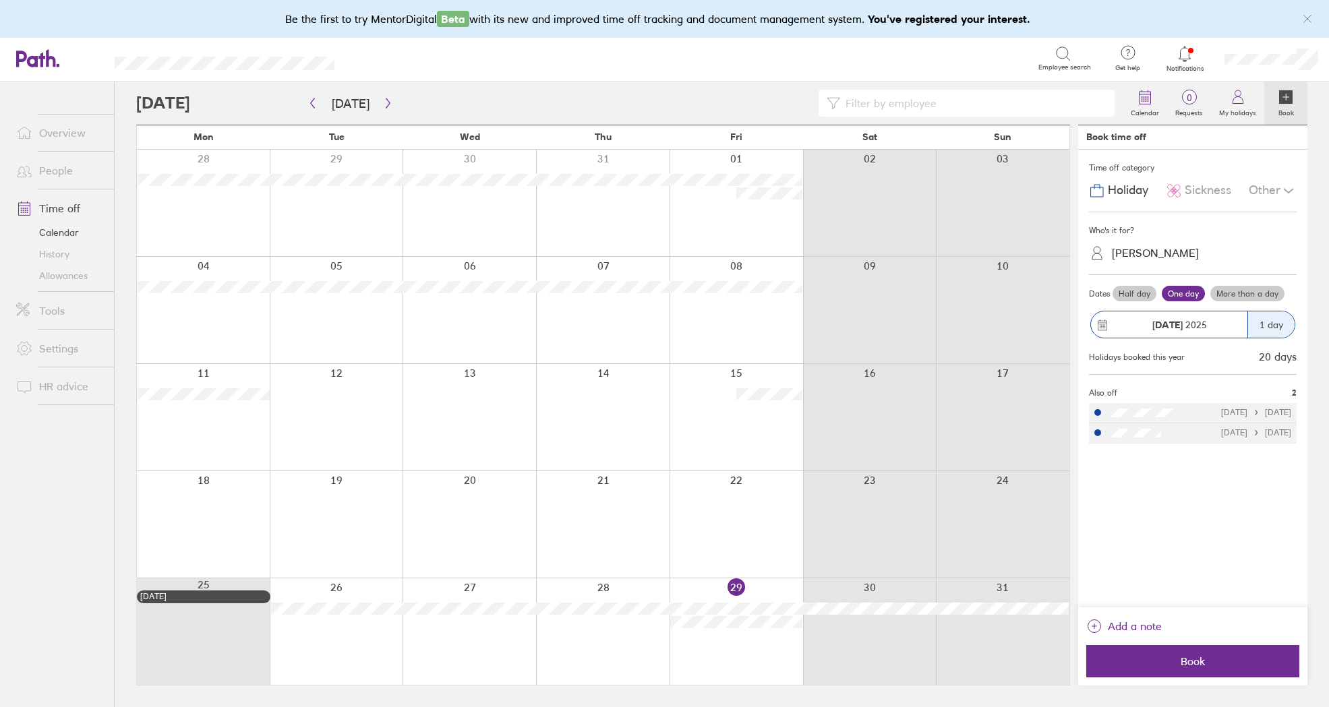
click at [1173, 245] on div "[PERSON_NAME]" at bounding box center [1200, 253] width 191 height 21
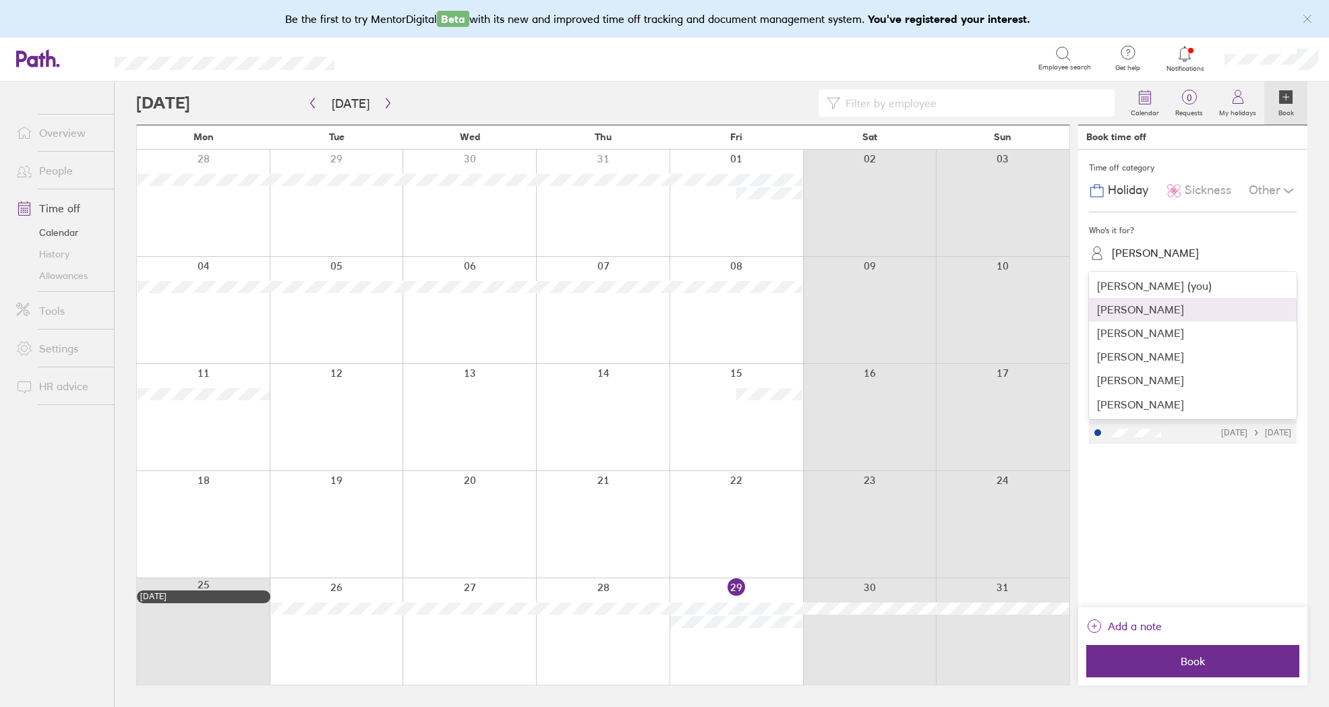
click at [1151, 307] on div "[PERSON_NAME]" at bounding box center [1193, 310] width 208 height 24
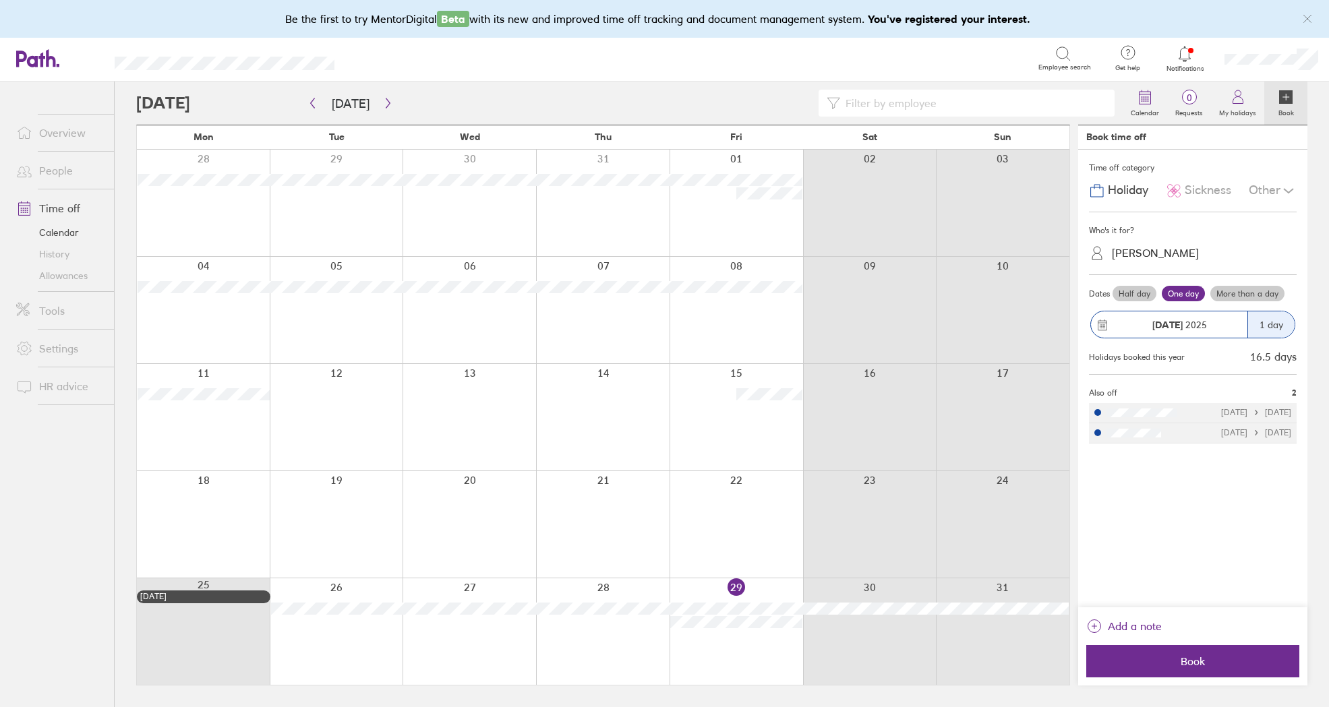
click at [1145, 291] on label "Half day" at bounding box center [1134, 294] width 44 height 16
click at [0, 0] on input "Half day" at bounding box center [0, 0] width 0 height 0
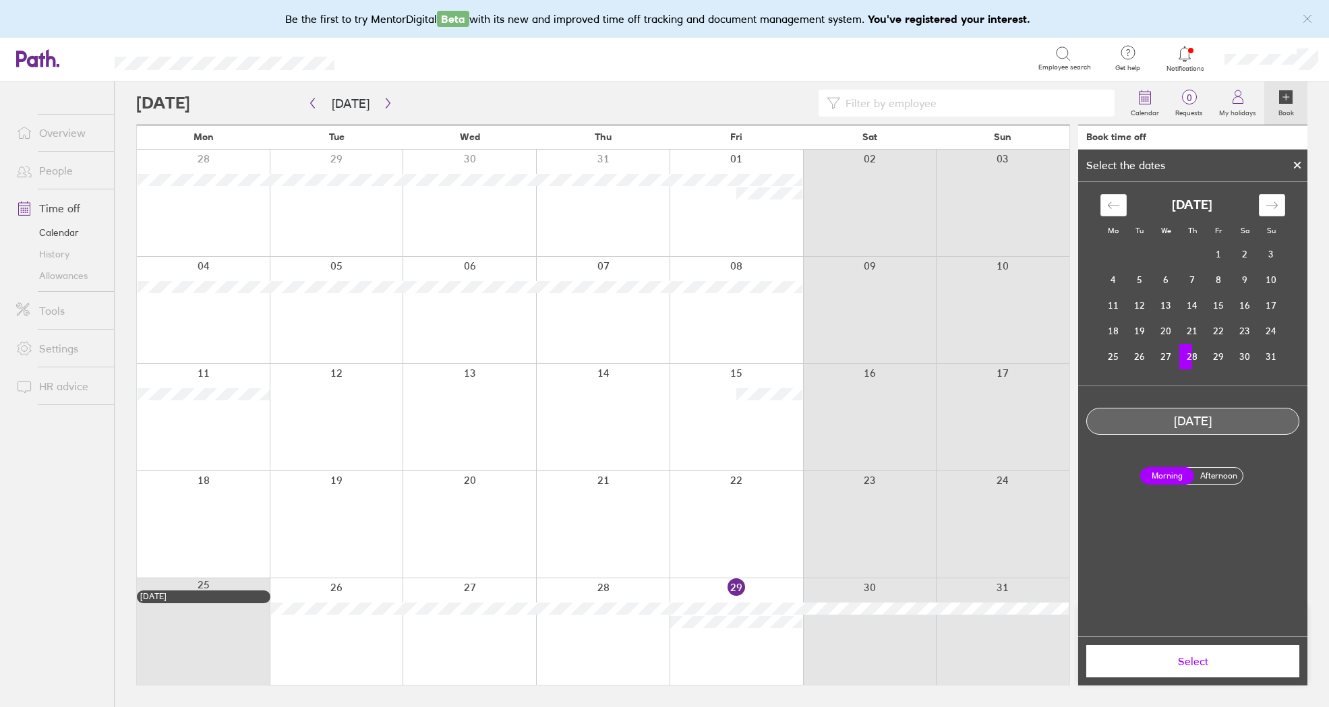
click at [1192, 658] on span "Select" at bounding box center [1192, 661] width 194 height 12
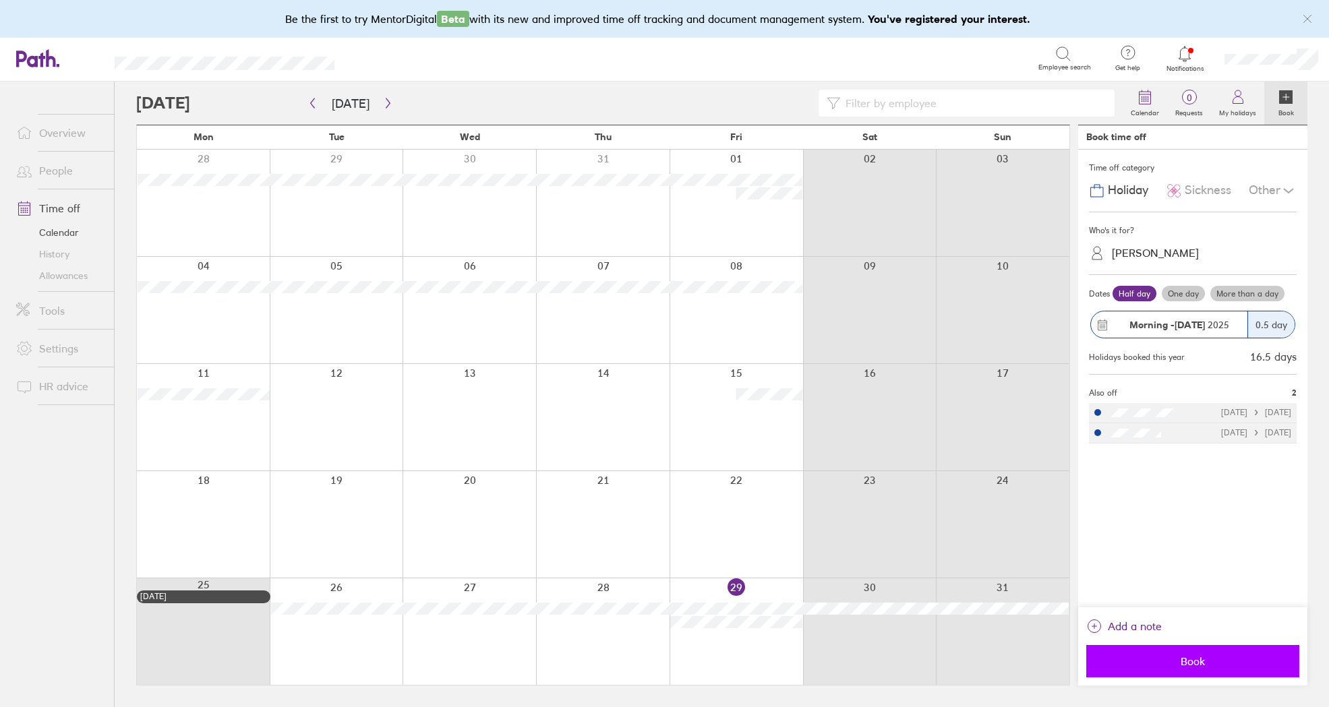
click at [1175, 662] on span "Book" at bounding box center [1192, 661] width 194 height 12
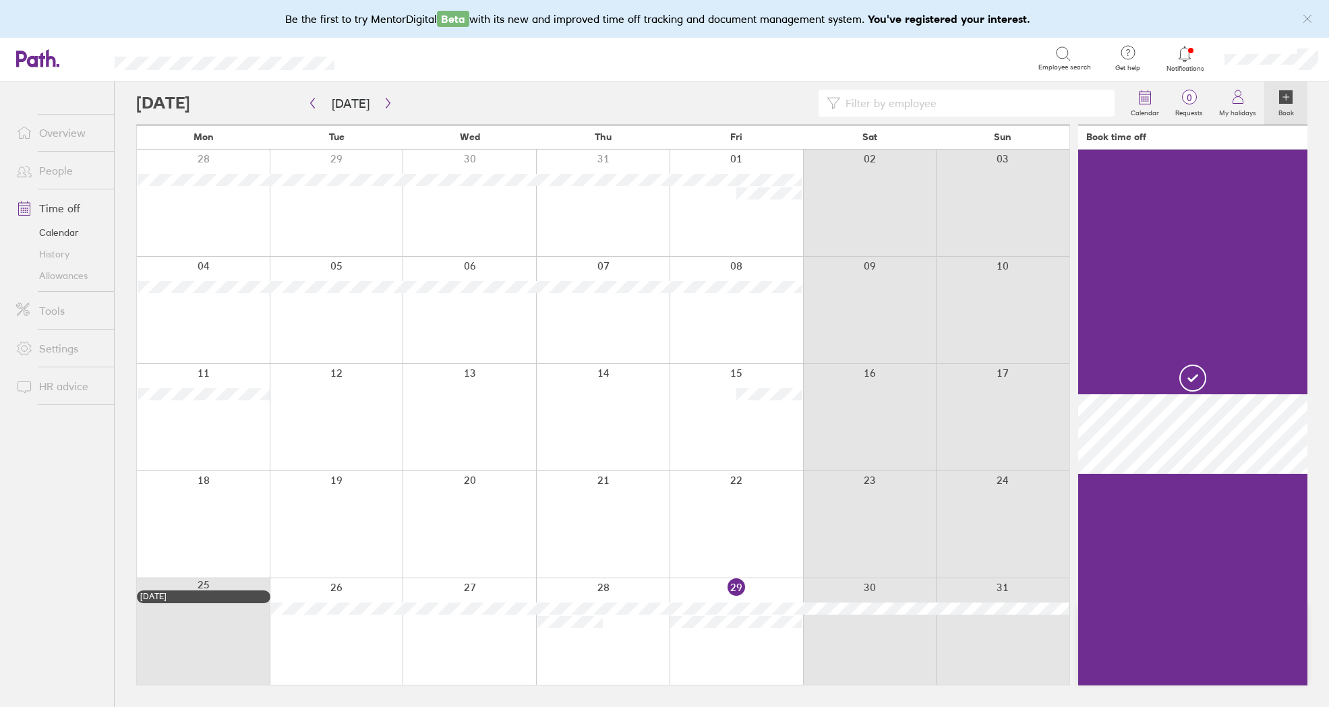
click at [45, 272] on link "Allowances" at bounding box center [59, 276] width 109 height 22
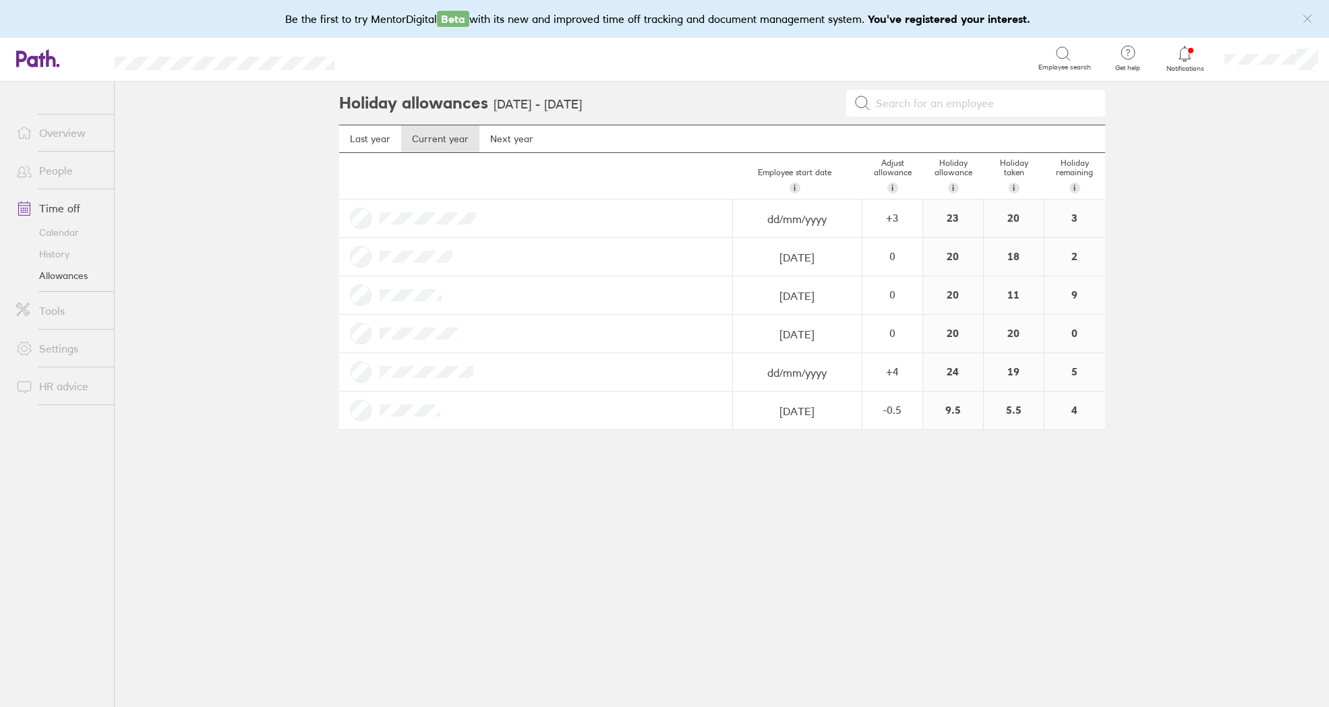
click at [257, 274] on main "Holiday allowances [DATE] - [DATE] Last year Current year Next year Employee st…" at bounding box center [722, 395] width 1214 height 626
click at [47, 170] on link "People" at bounding box center [59, 170] width 109 height 27
